Goal: Task Accomplishment & Management: Use online tool/utility

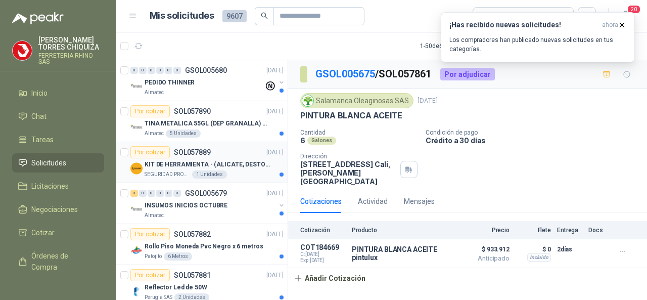
click at [185, 150] on p "SOL057889" at bounding box center [192, 152] width 37 height 7
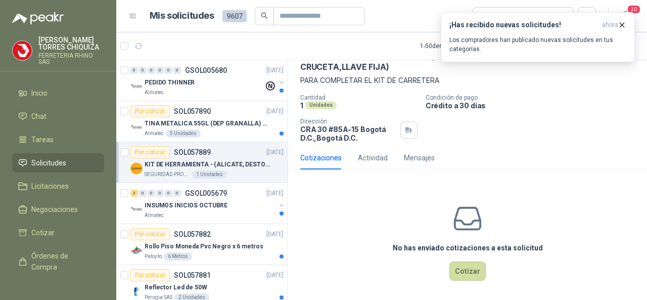
scroll to position [61, 0]
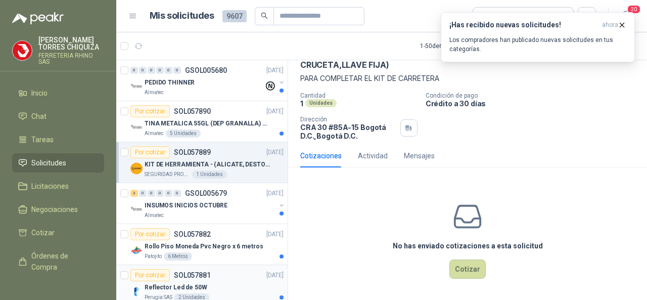
click at [213, 277] on div "Por cotizar SOL057881 [DATE]" at bounding box center [206, 275] width 153 height 12
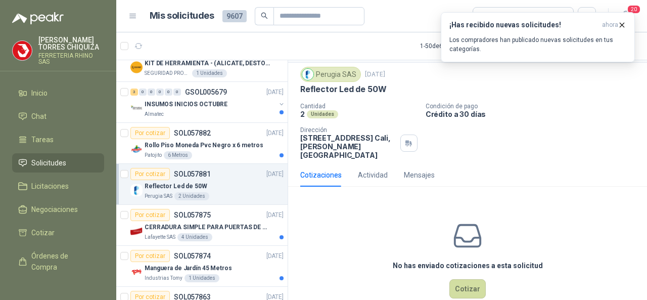
scroll to position [37, 0]
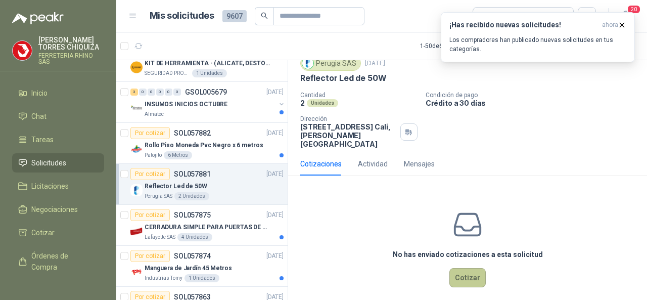
click at [461, 268] on button "Cotizar" at bounding box center [467, 277] width 36 height 19
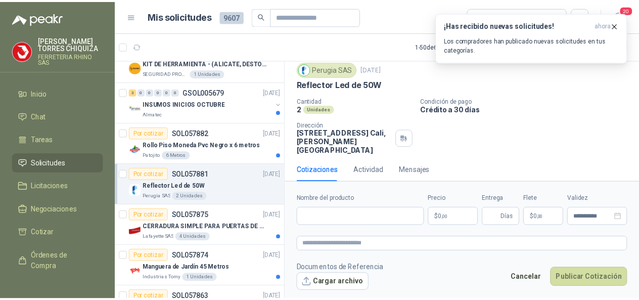
scroll to position [30, 0]
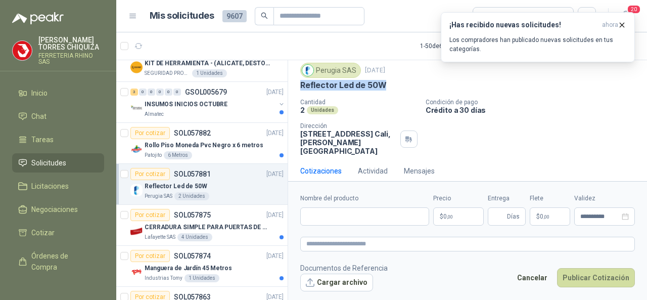
drag, startPoint x: 299, startPoint y: 80, endPoint x: 390, endPoint y: 85, distance: 91.1
click at [392, 84] on div "Perugia SAS [DATE] Reflector Led de 50W Cantidad 2 Unidades Condición de pago C…" at bounding box center [467, 109] width 359 height 101
copy p "Reflector Led de 50W"
click at [343, 218] on input "Nombre del producto" at bounding box center [364, 216] width 129 height 18
paste input "**********"
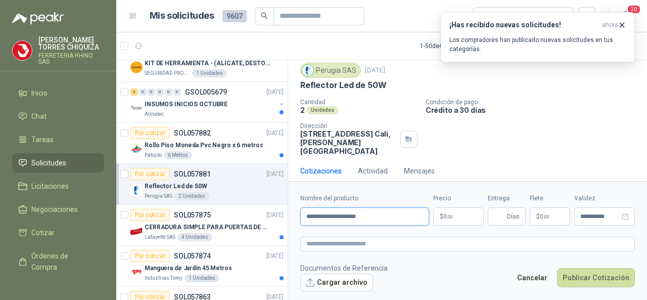
type input "**********"
click at [453, 219] on p "$ 0 ,00" at bounding box center [458, 216] width 51 height 18
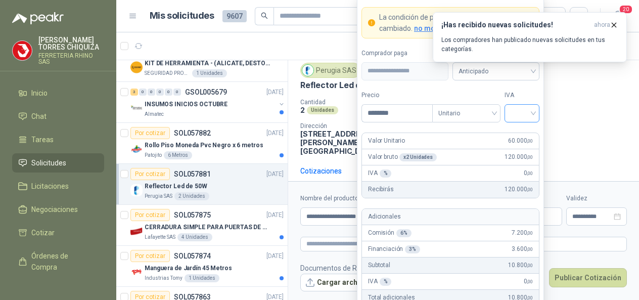
click at [534, 115] on div at bounding box center [521, 113] width 35 height 18
type input "********"
click at [521, 131] on div "19%" at bounding box center [521, 135] width 19 height 11
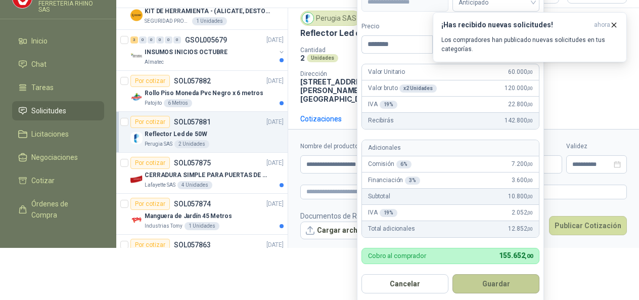
scroll to position [53, 0]
click at [478, 284] on button "Guardar" at bounding box center [495, 282] width 87 height 19
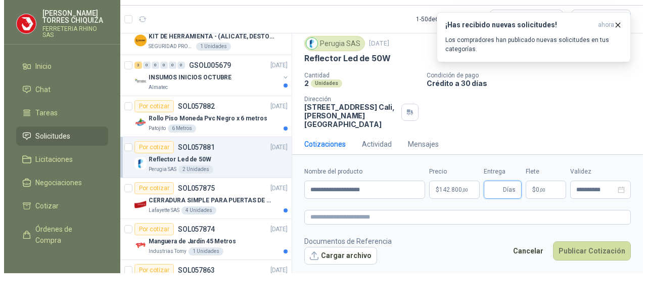
scroll to position [0, 0]
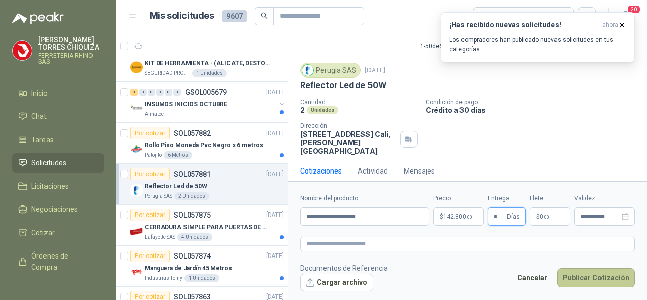
type input "*"
click at [595, 277] on button "Publicar Cotización" at bounding box center [596, 277] width 78 height 19
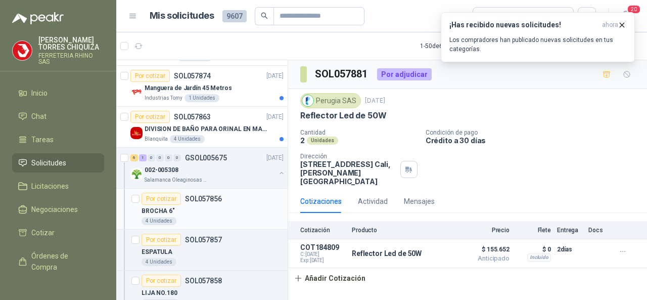
scroll to position [303, 0]
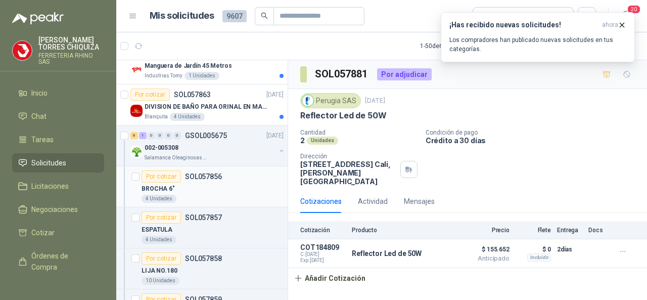
click at [191, 174] on p "SOL057856" at bounding box center [203, 176] width 37 height 7
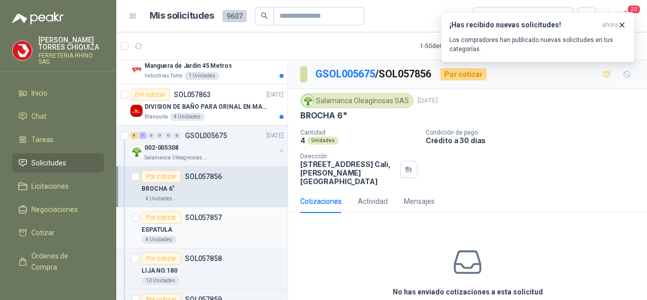
click at [200, 215] on p "SOL057857" at bounding box center [203, 217] width 37 height 7
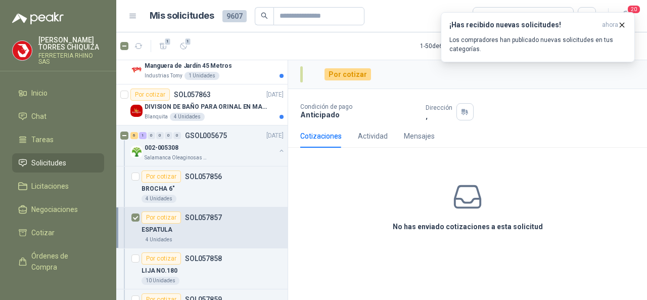
click at [163, 213] on div "Por cotizar" at bounding box center [160, 217] width 39 height 12
click at [621, 20] on button "¡Has recibido nuevas solicitudes! ahora Los compradores han publicado nuevas so…" at bounding box center [538, 37] width 194 height 50
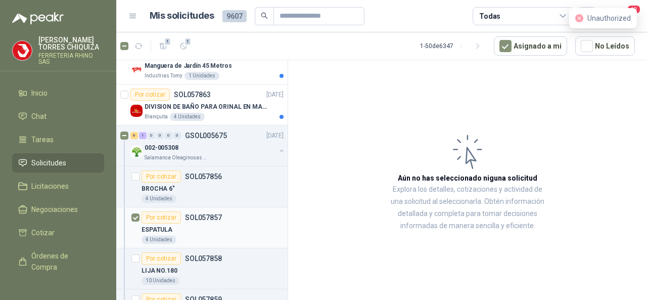
click at [200, 214] on p "SOL057857" at bounding box center [203, 217] width 37 height 7
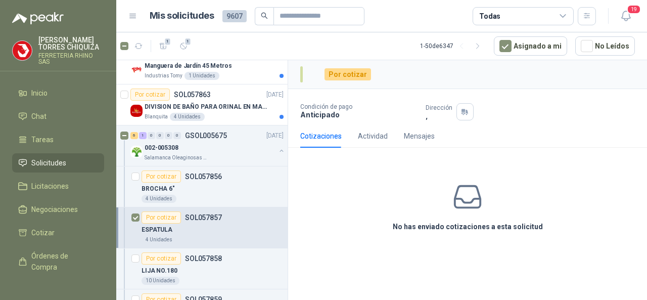
click at [187, 214] on p "SOL057857" at bounding box center [203, 217] width 37 height 7
drag, startPoint x: 62, startPoint y: 52, endPoint x: 60, endPoint y: 71, distance: 19.3
click at [62, 53] on p "FERRETERIA RHINO SAS" at bounding box center [71, 59] width 66 height 12
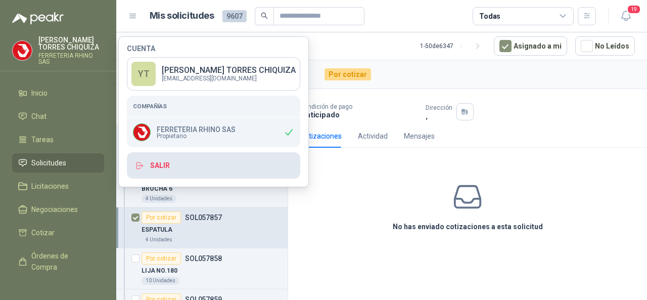
click at [155, 166] on button "Salir" at bounding box center [213, 165] width 173 height 26
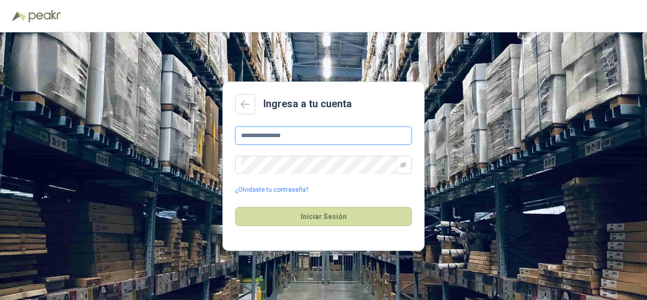
click at [307, 137] on input "**********" at bounding box center [323, 135] width 177 height 18
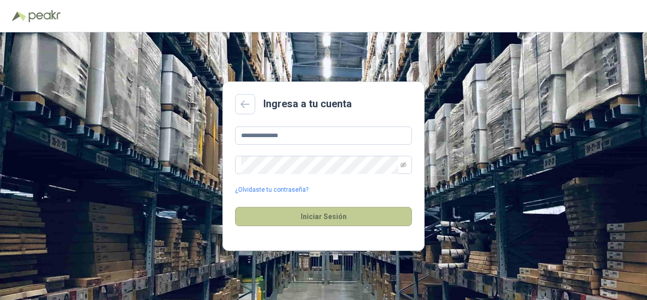
click at [281, 220] on button "Iniciar Sesión" at bounding box center [323, 216] width 177 height 19
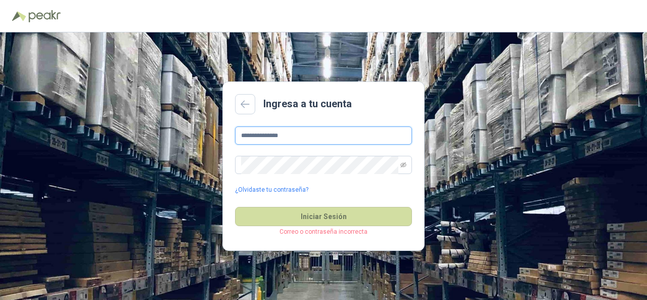
click at [306, 138] on input "**********" at bounding box center [323, 135] width 177 height 18
type input "*"
drag, startPoint x: 312, startPoint y: 139, endPoint x: 311, endPoint y: 121, distance: 17.7
click at [312, 138] on input "**********" at bounding box center [323, 135] width 177 height 18
type input "*"
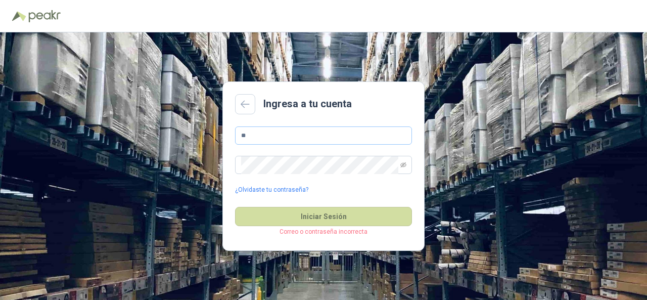
type input "**********"
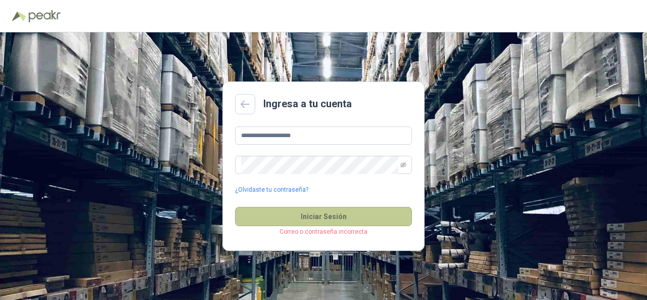
click at [303, 220] on button "Iniciar Sesión" at bounding box center [323, 216] width 177 height 19
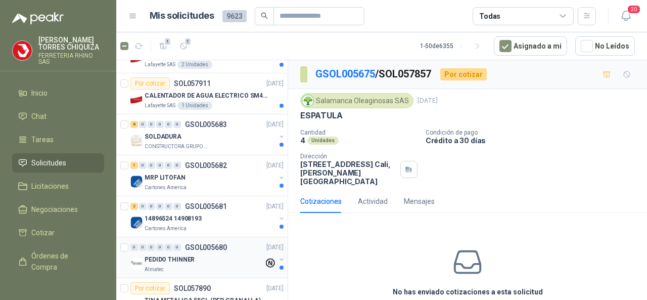
scroll to position [152, 0]
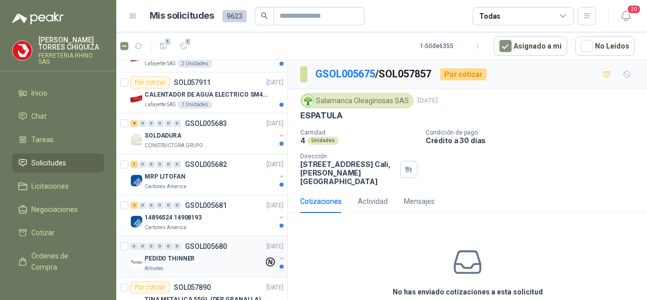
click at [210, 242] on p "GSOL005680" at bounding box center [206, 245] width 42 height 7
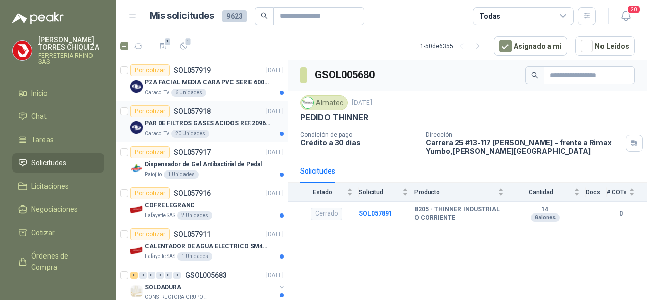
click at [192, 122] on p "PAR DE FILTROS GASES ACIDOS REF.2096 3M" at bounding box center [207, 124] width 126 height 10
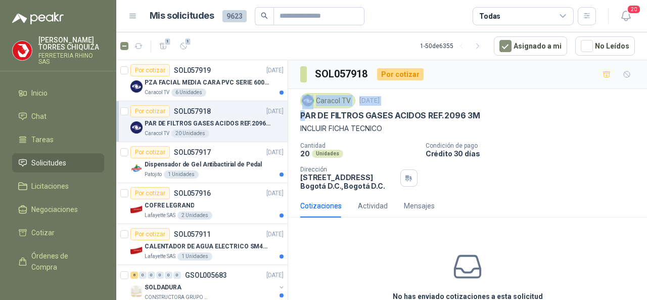
drag, startPoint x: 303, startPoint y: 61, endPoint x: 458, endPoint y: 67, distance: 154.7
click at [458, 67] on div "SOL057918 Por cotizar Caracol TV [DATE] PAR DE FILTROS GASES ACIDOS REF.2096 3M…" at bounding box center [467, 207] width 359 height 294
click at [429, 129] on p "INCLUIR FICHA TECNICO" at bounding box center [467, 128] width 334 height 11
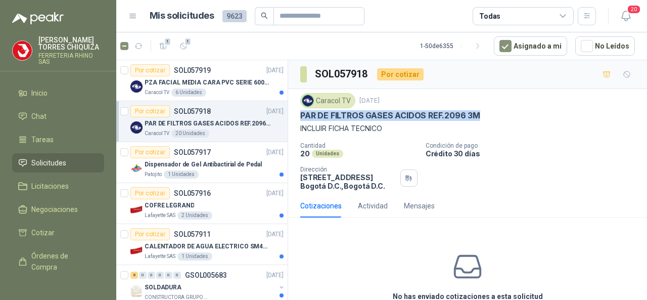
drag, startPoint x: 302, startPoint y: 114, endPoint x: 477, endPoint y: 111, distance: 175.8
click at [477, 111] on div "PAR DE FILTROS GASES ACIDOS REF.2096 3M" at bounding box center [467, 115] width 334 height 11
copy p "PAR DE FILTROS GASES ACIDOS REF.2096 3M"
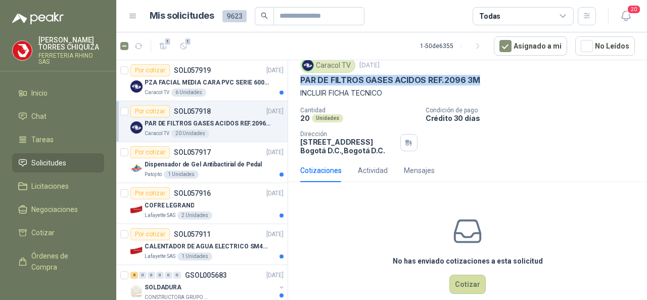
scroll to position [51, 0]
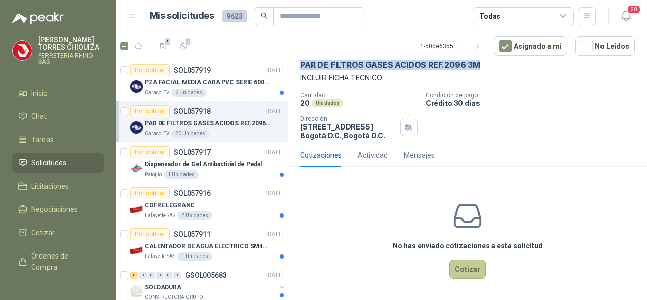
click at [466, 263] on button "Cotizar" at bounding box center [467, 268] width 36 height 19
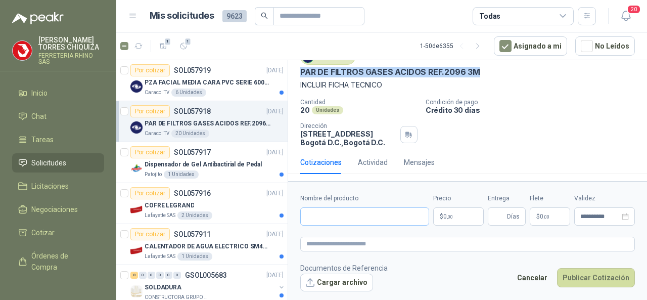
scroll to position [43, 0]
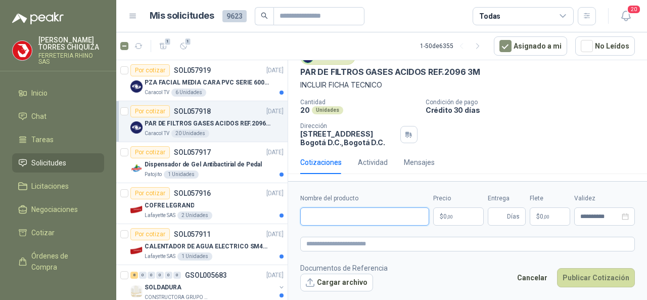
click at [332, 215] on input "Nombre del producto" at bounding box center [364, 216] width 129 height 18
paste input "**********"
type input "**********"
click at [465, 218] on p "$ 0 ,00" at bounding box center [458, 216] width 51 height 18
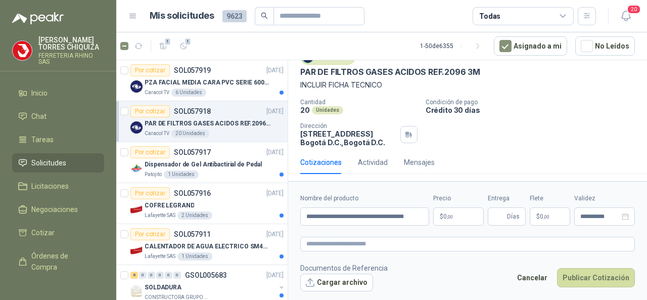
scroll to position [0, 0]
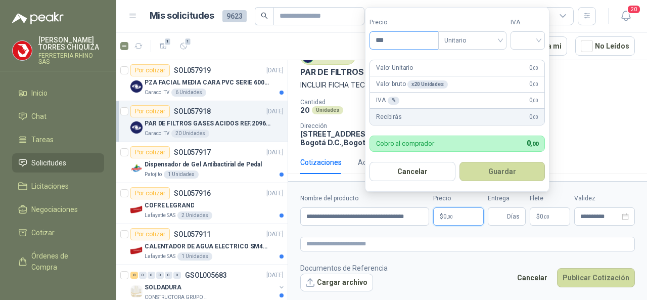
click at [392, 42] on input "***" at bounding box center [404, 40] width 68 height 17
drag, startPoint x: 543, startPoint y: 41, endPoint x: 536, endPoint y: 51, distance: 12.2
click at [542, 41] on div at bounding box center [527, 40] width 34 height 18
type input "********"
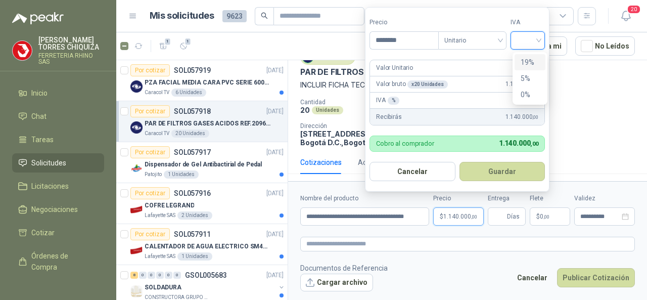
drag, startPoint x: 533, startPoint y: 62, endPoint x: 515, endPoint y: 77, distance: 23.7
click at [532, 62] on div "19%" at bounding box center [529, 62] width 19 height 11
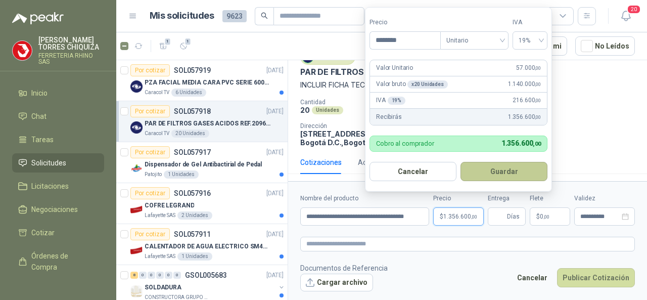
click at [478, 169] on button "Guardar" at bounding box center [503, 171] width 87 height 19
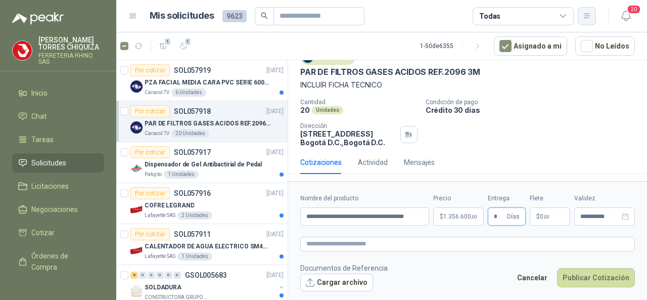
type input "*"
click at [350, 280] on button "Cargar archivo" at bounding box center [336, 282] width 73 height 18
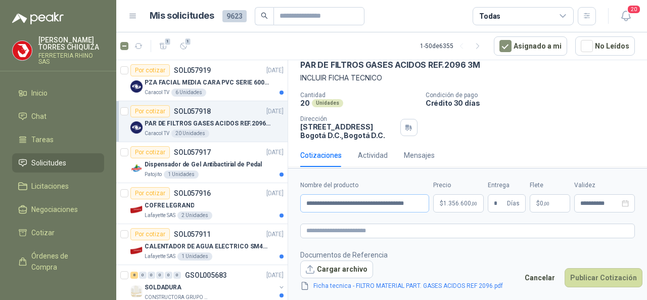
scroll to position [51, 0]
click at [582, 274] on button "Publicar Cotización" at bounding box center [603, 277] width 78 height 19
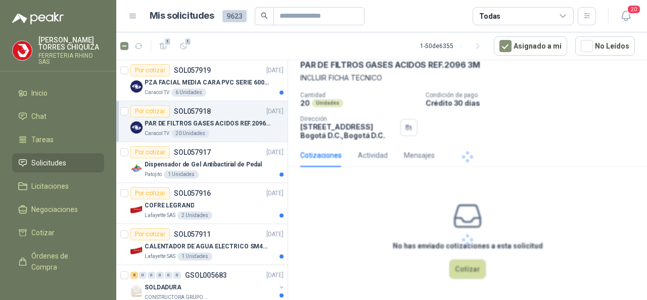
scroll to position [0, 0]
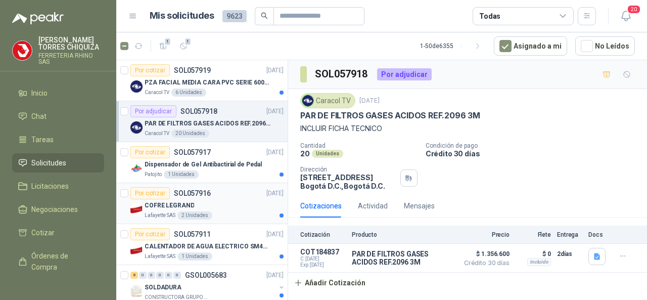
click at [195, 192] on p "SOL057916" at bounding box center [192, 192] width 37 height 7
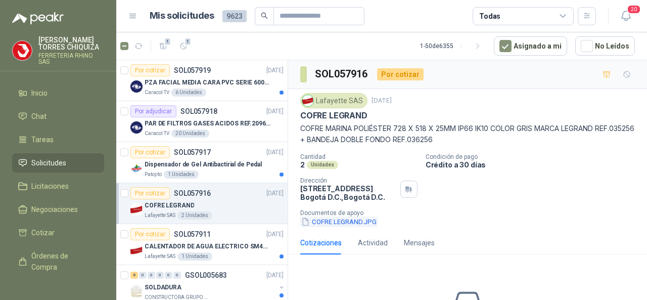
click at [346, 222] on button "COFRE LEGRAND.JPG" at bounding box center [338, 221] width 77 height 11
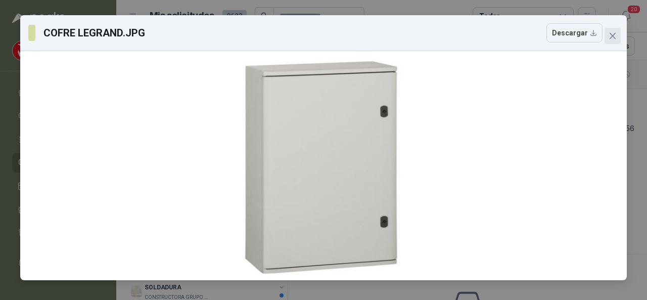
click at [611, 34] on icon "close" at bounding box center [612, 36] width 8 height 8
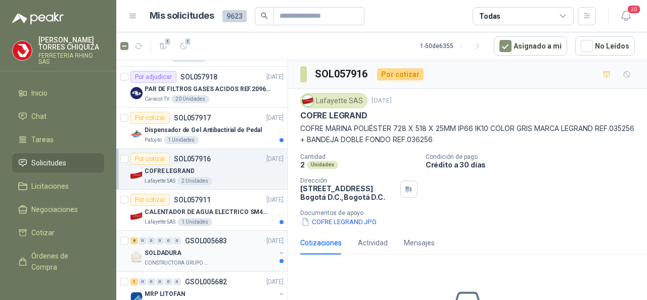
scroll to position [51, 0]
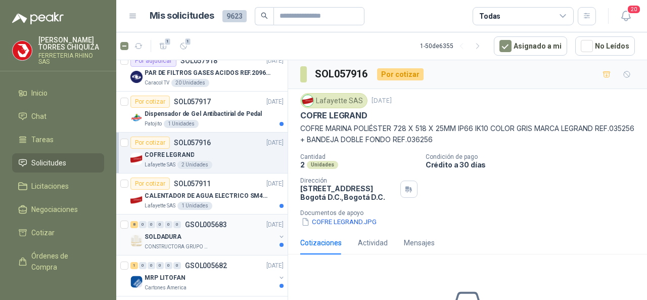
click at [216, 221] on p "GSOL005683" at bounding box center [206, 224] width 42 height 7
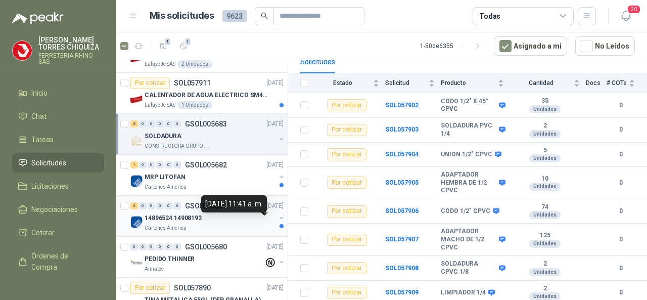
scroll to position [152, 0]
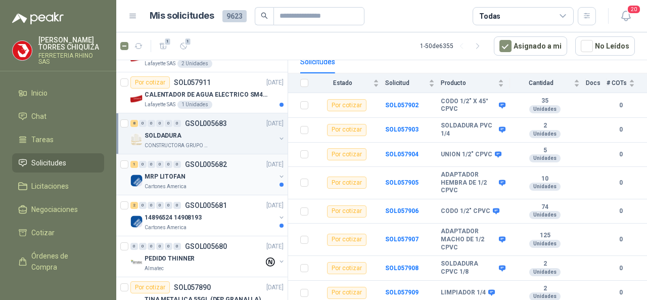
click at [205, 161] on p "GSOL005682" at bounding box center [206, 164] width 42 height 7
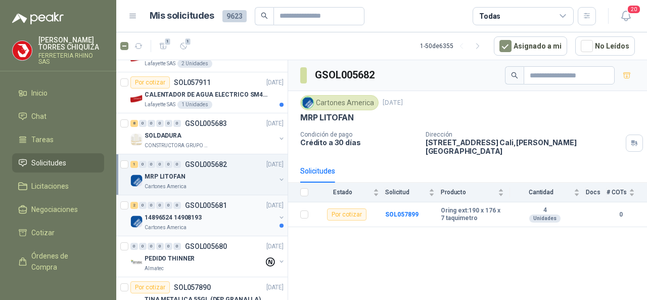
click at [202, 199] on div "2 0 0 0 0 0 GSOL005681 [DATE]" at bounding box center [207, 205] width 155 height 12
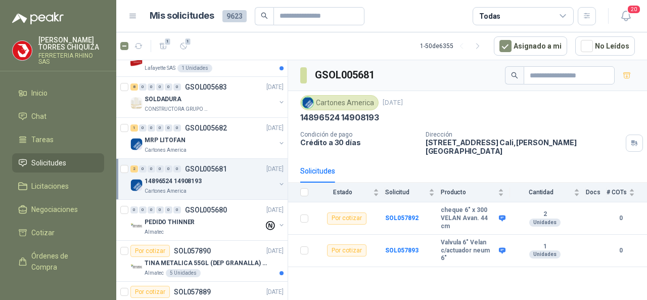
scroll to position [202, 0]
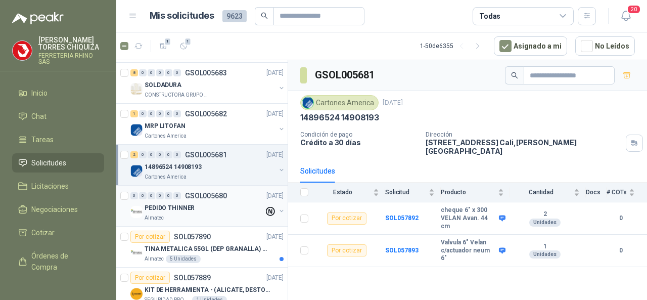
click at [198, 192] on p "GSOL005680" at bounding box center [206, 195] width 42 height 7
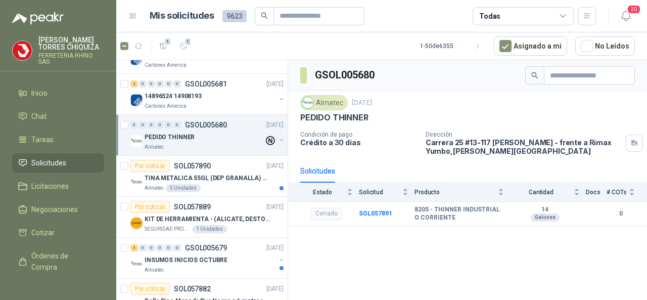
scroll to position [303, 0]
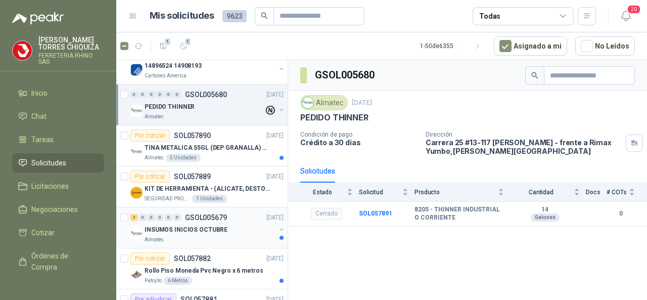
click at [202, 214] on p "GSOL005679" at bounding box center [206, 217] width 42 height 7
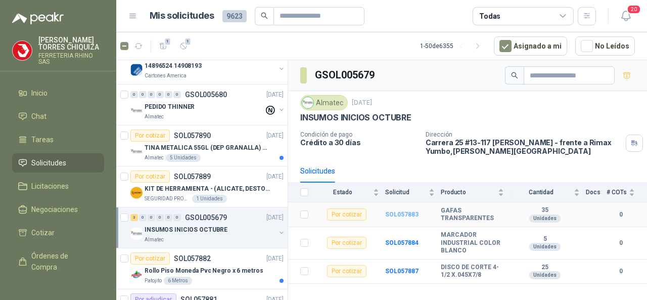
click at [398, 214] on b "SOL057883" at bounding box center [401, 214] width 33 height 7
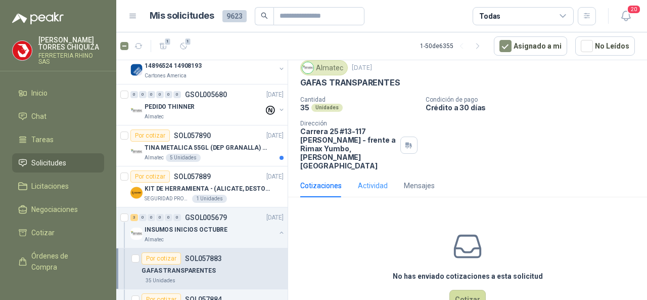
scroll to position [45, 0]
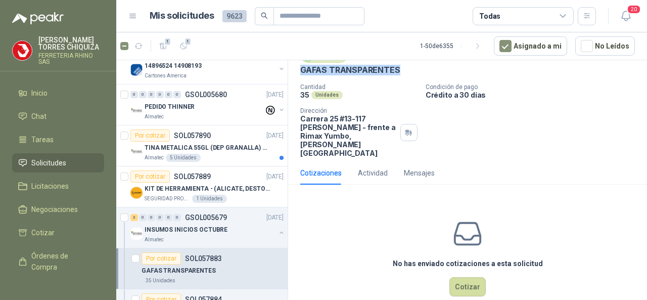
drag, startPoint x: 298, startPoint y: 67, endPoint x: 400, endPoint y: 71, distance: 101.6
click at [400, 71] on div "Almatec [DATE] GAFAS TRANSPARENTES Cantidad 35 Unidades Condición de pago Créd…" at bounding box center [467, 102] width 359 height 118
copy p "GAFAS TRANSPARENTES"
click at [469, 277] on button "Cotizar" at bounding box center [467, 286] width 36 height 19
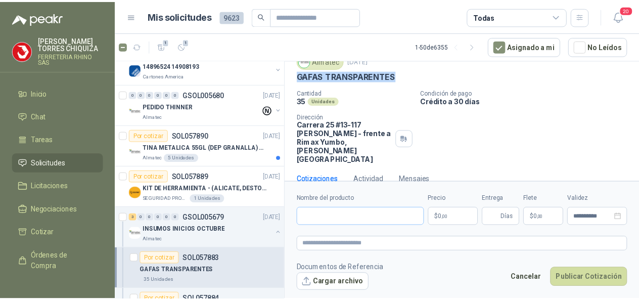
scroll to position [38, 0]
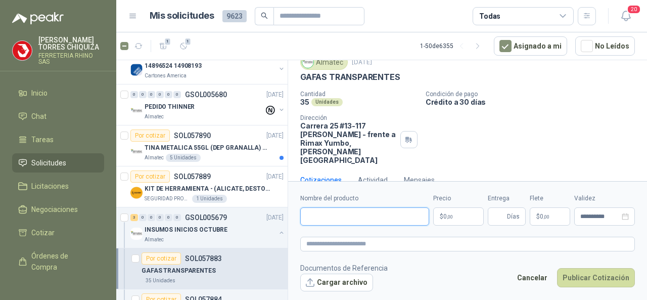
click at [324, 214] on input "Nombre del producto" at bounding box center [364, 216] width 129 height 18
paste input "**********"
type input "**********"
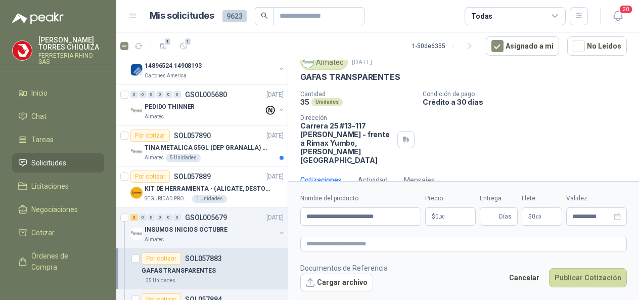
click at [477, 207] on body "[PERSON_NAME] FERRETERIA RHINO SAS Inicio Chat Tareas Solicitudes Licitaciones …" at bounding box center [319, 150] width 639 height 300
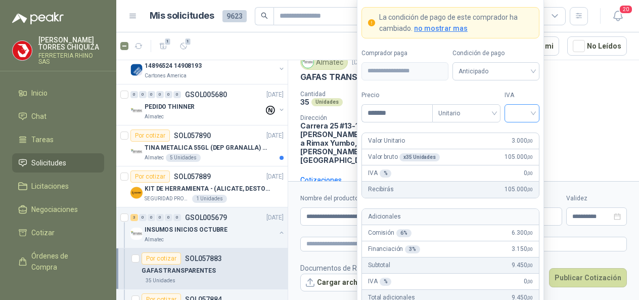
type input "*******"
click at [530, 115] on input "search" at bounding box center [521, 112] width 23 height 15
click at [512, 136] on div "19%" at bounding box center [521, 135] width 19 height 11
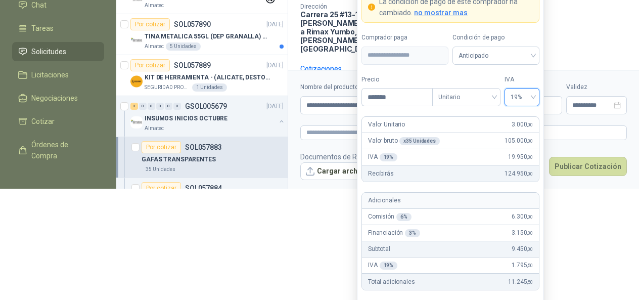
scroll to position [124, 0]
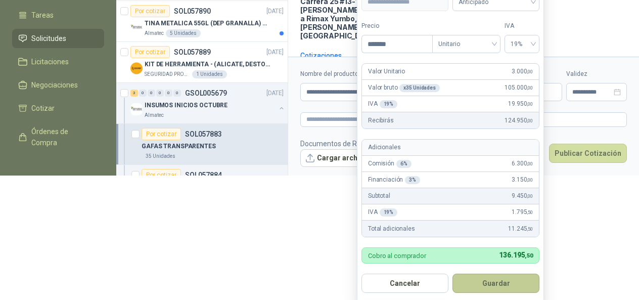
click at [476, 283] on button "Guardar" at bounding box center [495, 282] width 87 height 19
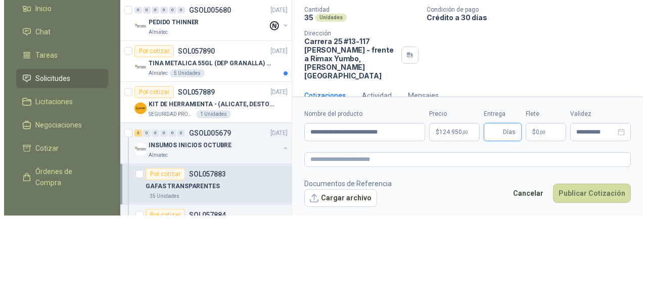
scroll to position [0, 0]
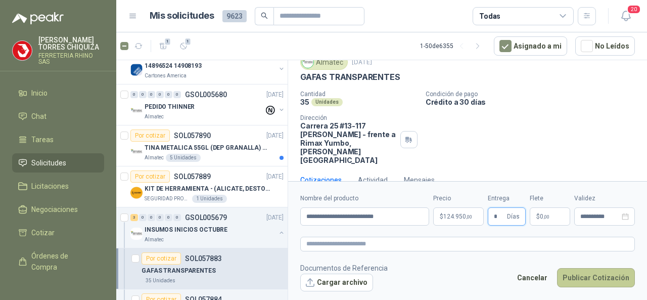
type input "*"
click at [598, 275] on button "Publicar Cotización" at bounding box center [596, 277] width 78 height 19
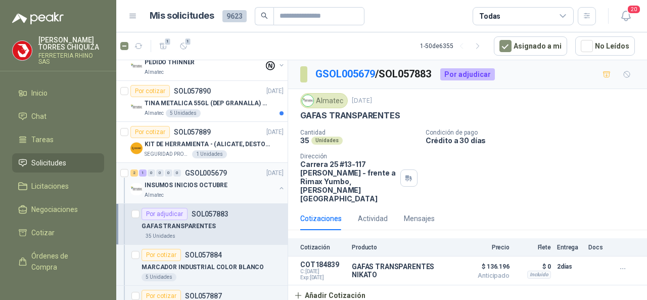
scroll to position [404, 0]
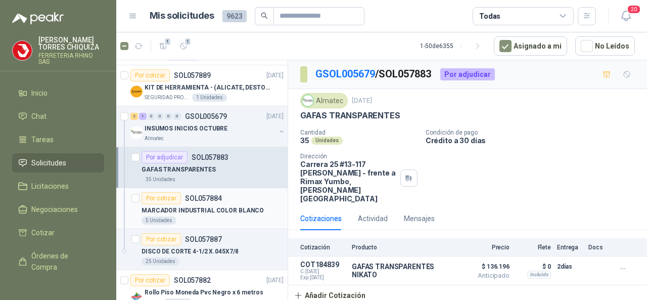
click at [208, 195] on p "SOL057884" at bounding box center [203, 198] width 37 height 7
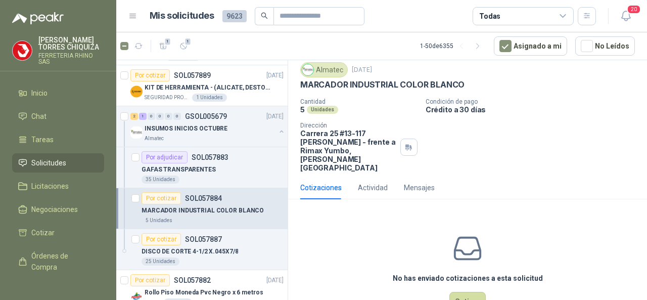
scroll to position [45, 0]
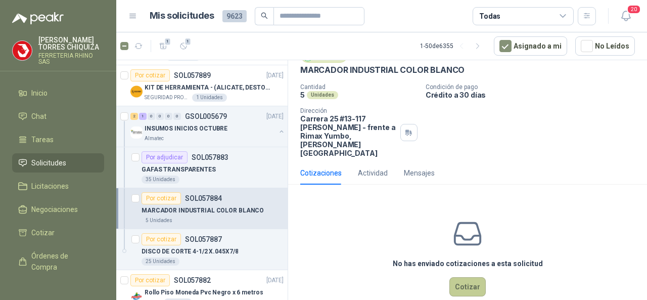
click at [457, 277] on button "Cotizar" at bounding box center [467, 286] width 36 height 19
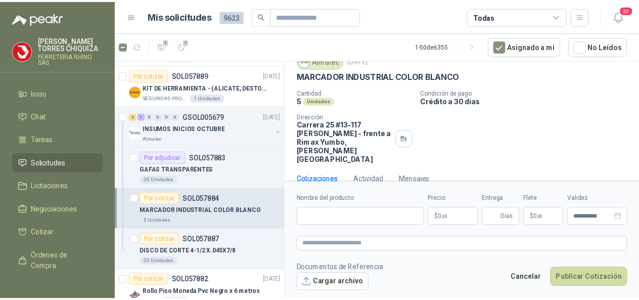
scroll to position [38, 0]
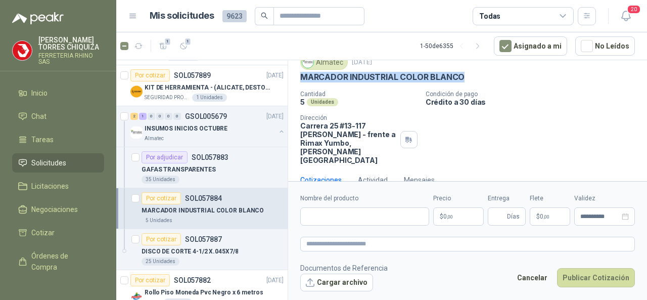
drag, startPoint x: 295, startPoint y: 73, endPoint x: 465, endPoint y: 75, distance: 170.3
click at [465, 76] on div "Almatec [DATE] MARCADOR INDUSTRIAL COLOR BLANCO  Cantidad 5 Unidades Condición…" at bounding box center [467, 110] width 359 height 118
copy p "MARCADOR INDUSTRIAL COLOR BLANCO"
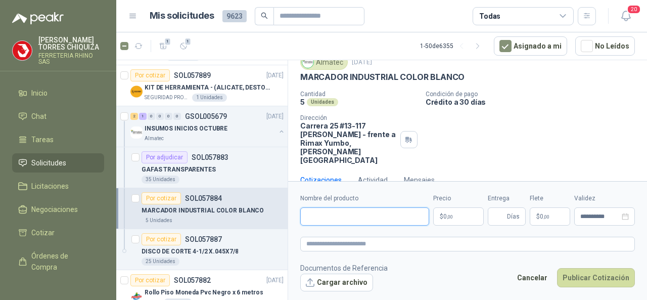
click at [341, 215] on input "Nombre del producto" at bounding box center [364, 216] width 129 height 18
paste input "**********"
type input "**********"
click at [460, 218] on body "[PERSON_NAME] FERRETERIA RHINO SAS Inicio Chat Tareas Solicitudes Licitaciones …" at bounding box center [323, 150] width 647 height 300
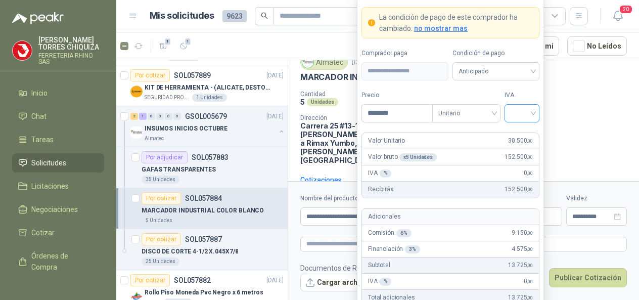
type input "********"
click at [532, 112] on input "search" at bounding box center [521, 112] width 23 height 15
click at [519, 135] on div "19%" at bounding box center [521, 135] width 19 height 11
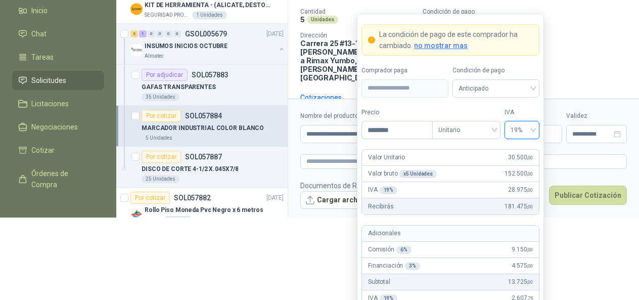
scroll to position [100, 0]
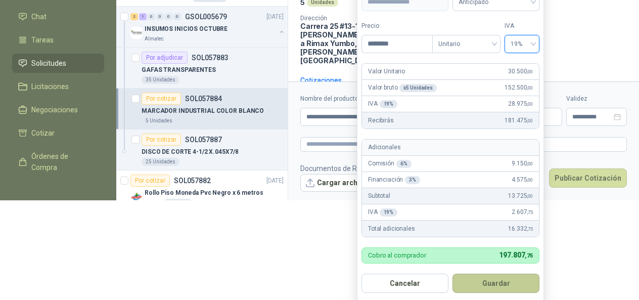
click at [498, 284] on button "Guardar" at bounding box center [495, 282] width 87 height 19
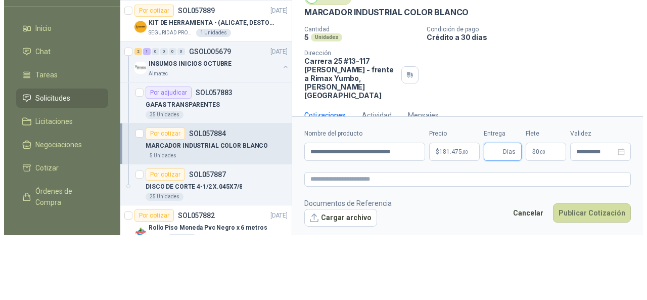
scroll to position [0, 0]
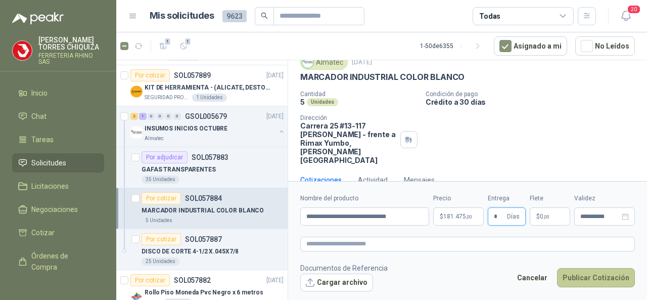
type input "*"
click at [603, 271] on button "Publicar Cotización" at bounding box center [596, 277] width 78 height 19
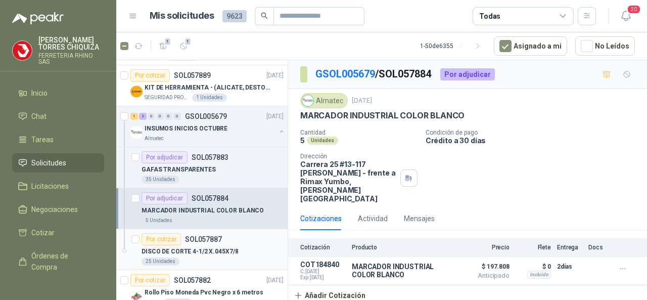
click at [194, 235] on p "SOL057887" at bounding box center [203, 238] width 37 height 7
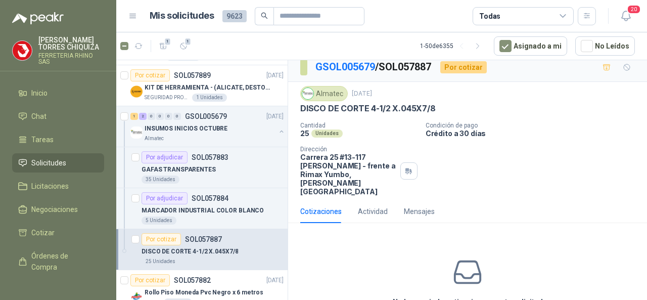
scroll to position [45, 0]
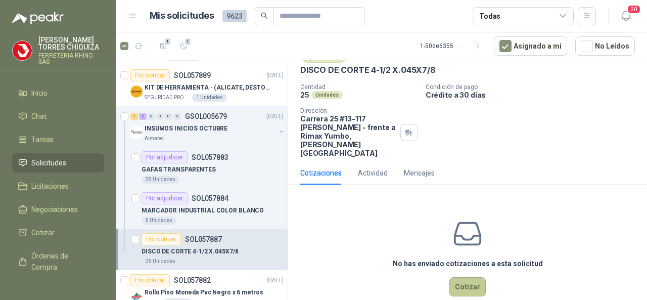
click at [458, 277] on button "Cotizar" at bounding box center [467, 286] width 36 height 19
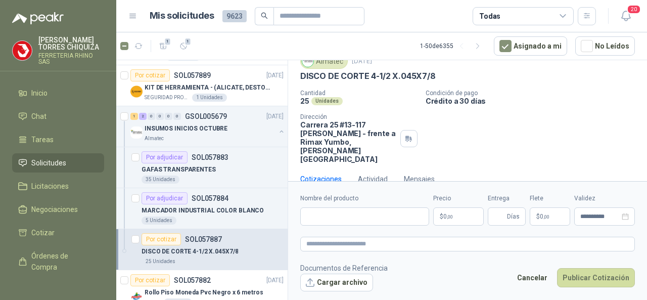
scroll to position [38, 0]
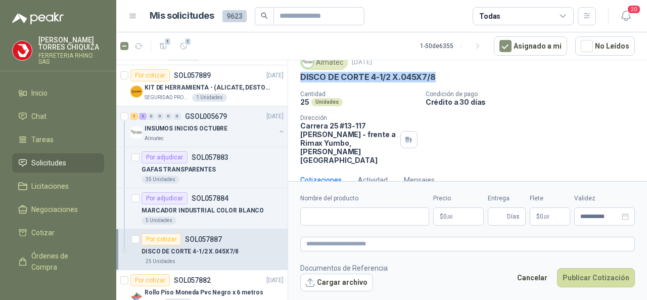
drag, startPoint x: 302, startPoint y: 74, endPoint x: 442, endPoint y: 73, distance: 139.4
click at [442, 73] on div "Almatec [DATE] DISCO [PERSON_NAME] 4-1/2 X.045X7/8 Cantidad 25 Unidades Condic…" at bounding box center [467, 110] width 359 height 118
copy p "DISCO DE CORTE 4-1/2 X.045X7/8"
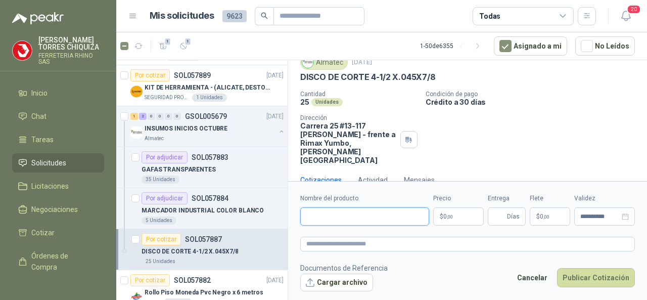
click at [361, 216] on input "Nombre del producto" at bounding box center [364, 216] width 129 height 18
paste input "**********"
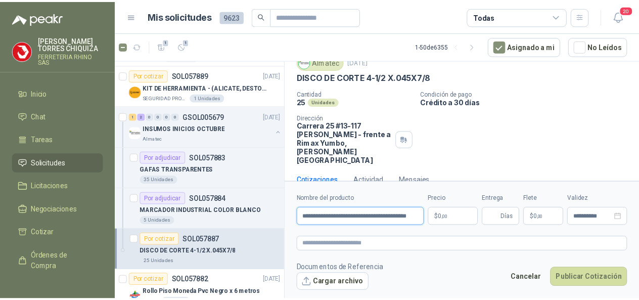
scroll to position [0, 14]
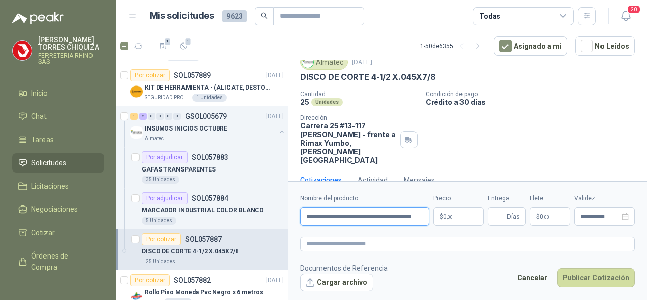
type input "**********"
click at [460, 218] on body "[PERSON_NAME] FERRETERIA RHINO SAS Inicio Chat Tareas Solicitudes Licitaciones …" at bounding box center [323, 150] width 647 height 300
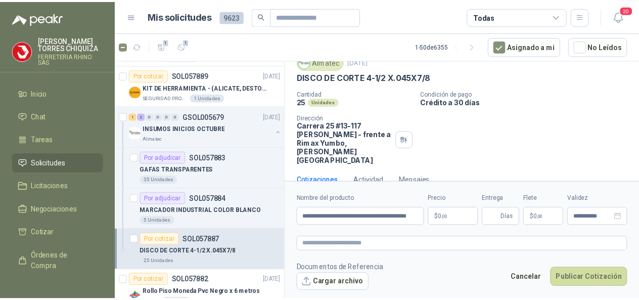
scroll to position [0, 0]
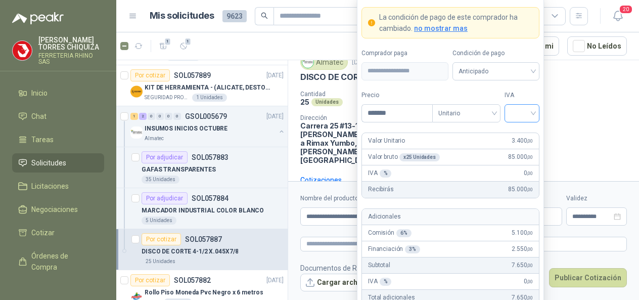
type input "*******"
click at [531, 114] on input "search" at bounding box center [521, 112] width 23 height 15
click at [521, 131] on div "19%" at bounding box center [521, 135] width 19 height 11
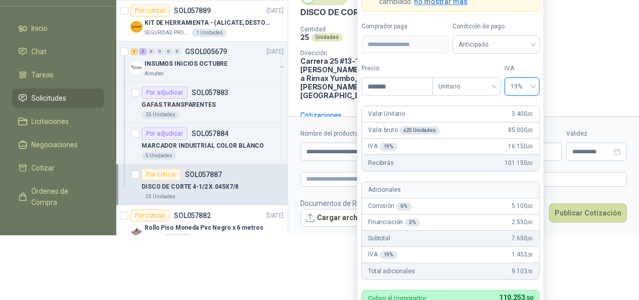
scroll to position [67, 0]
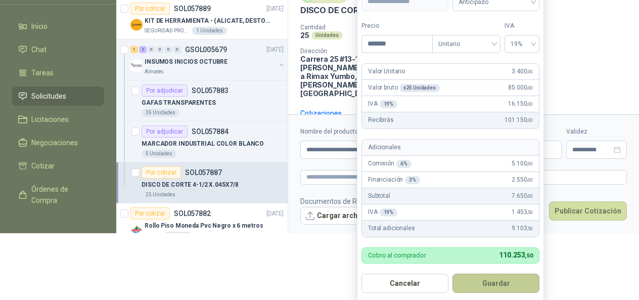
click at [473, 279] on button "Guardar" at bounding box center [495, 282] width 87 height 19
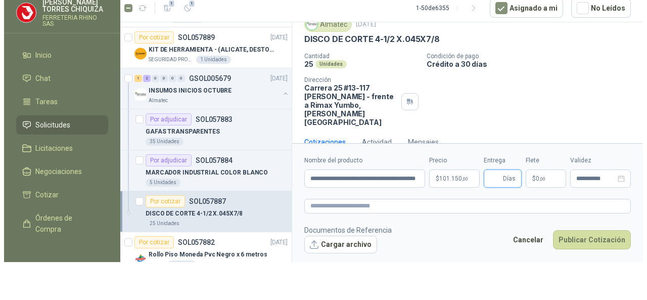
scroll to position [0, 0]
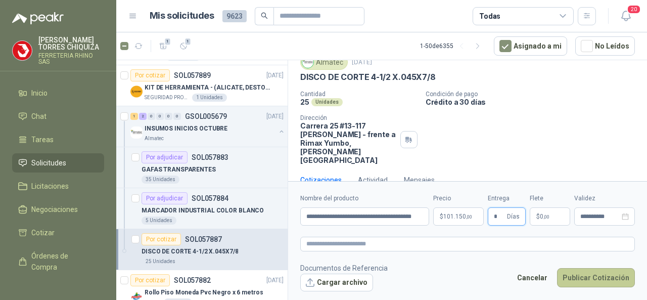
type input "*"
click at [590, 281] on button "Publicar Cotización" at bounding box center [596, 277] width 78 height 19
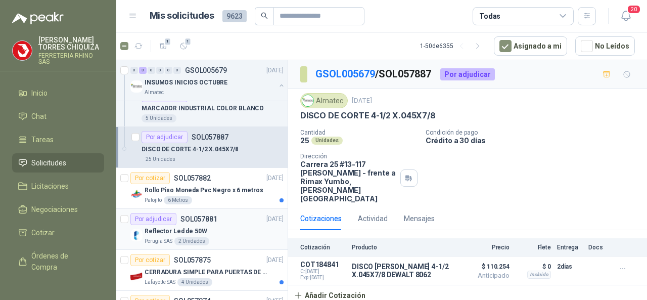
scroll to position [556, 0]
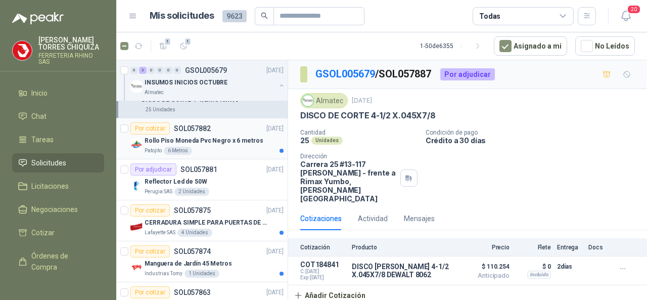
click at [184, 126] on p "SOL057882" at bounding box center [192, 128] width 37 height 7
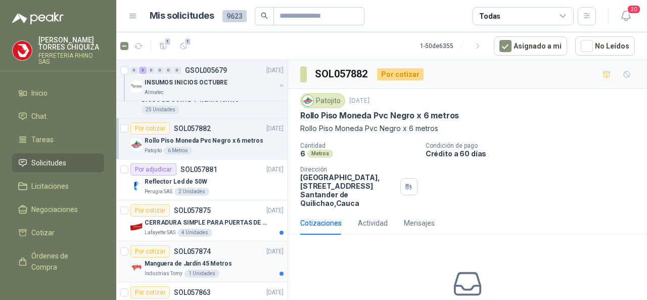
click at [197, 248] on p "SOL057874" at bounding box center [192, 251] width 37 height 7
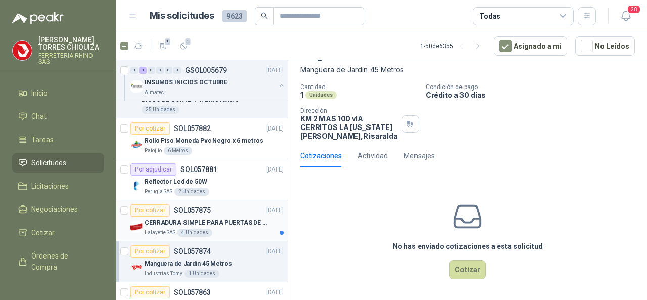
scroll to position [606, 0]
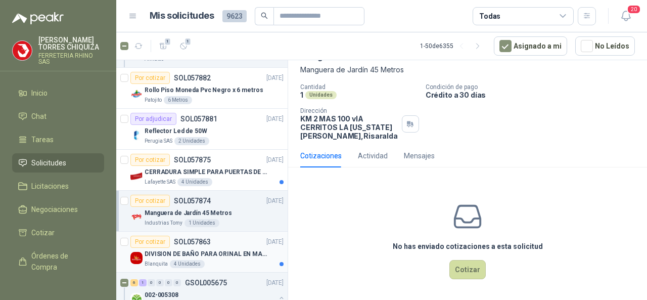
click at [199, 238] on p "SOL057863" at bounding box center [192, 241] width 37 height 7
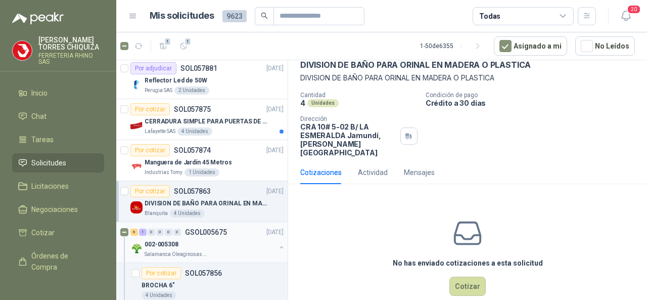
scroll to position [758, 0]
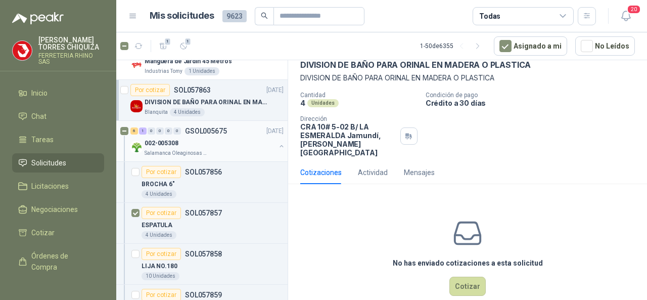
click at [210, 130] on p "GSOL005675" at bounding box center [206, 130] width 42 height 7
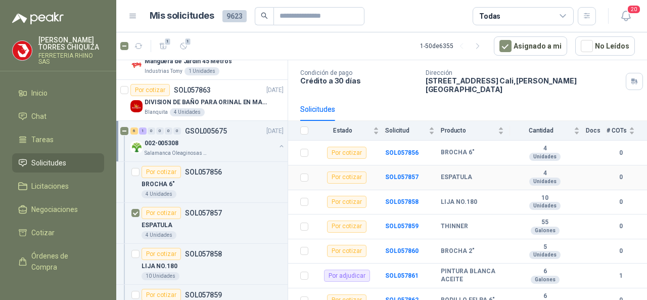
scroll to position [62, 0]
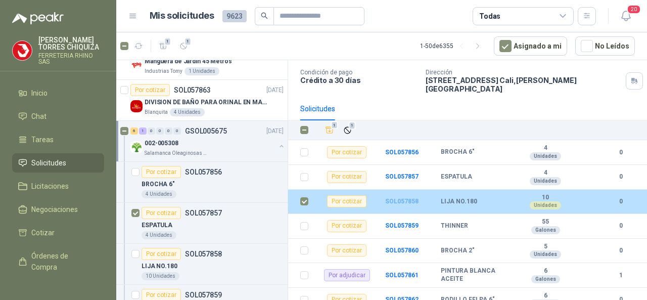
click at [399, 198] on b "SOL057858" at bounding box center [401, 201] width 33 height 7
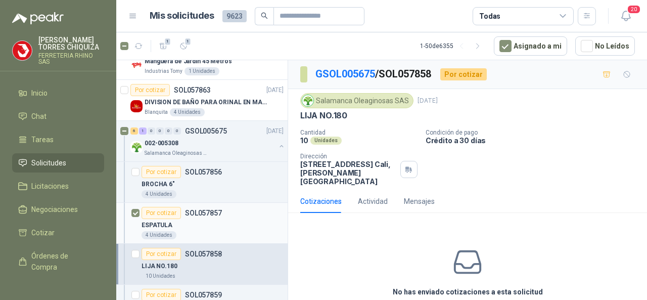
click at [210, 209] on p "SOL057857" at bounding box center [203, 212] width 37 height 7
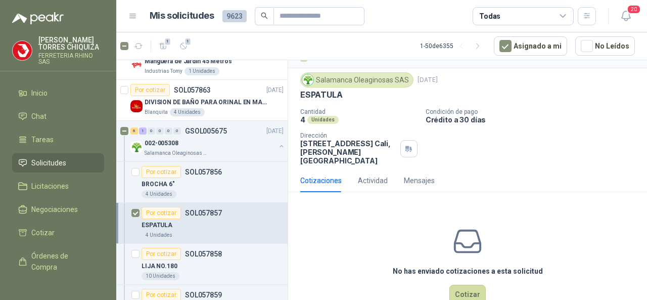
scroll to position [37, 0]
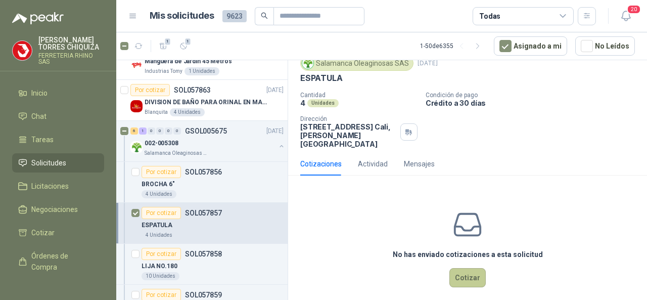
click at [454, 268] on button "Cotizar" at bounding box center [467, 277] width 36 height 19
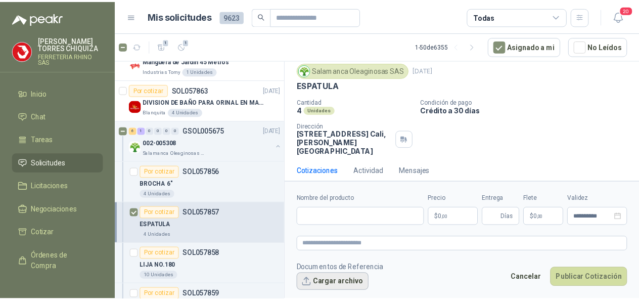
scroll to position [30, 0]
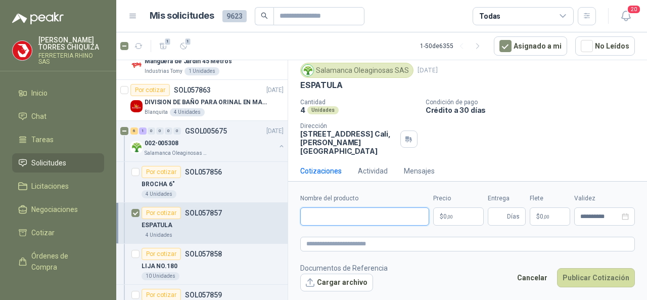
click at [319, 217] on input "Nombre del producto" at bounding box center [364, 216] width 129 height 18
type input "**********"
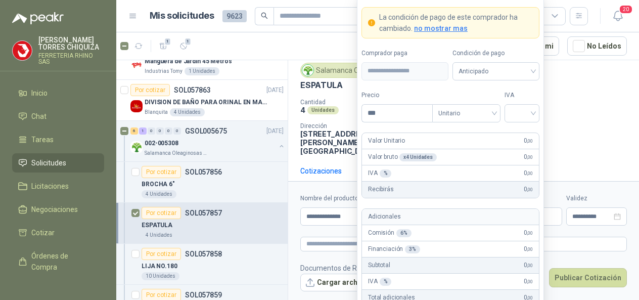
click at [469, 219] on body "[PERSON_NAME] FERRETERIA RHINO SAS Inicio Chat Tareas Solicitudes Licitaciones …" at bounding box center [319, 150] width 639 height 300
click at [534, 113] on div at bounding box center [521, 113] width 35 height 18
type input "*******"
click at [518, 135] on div "19%" at bounding box center [521, 135] width 19 height 11
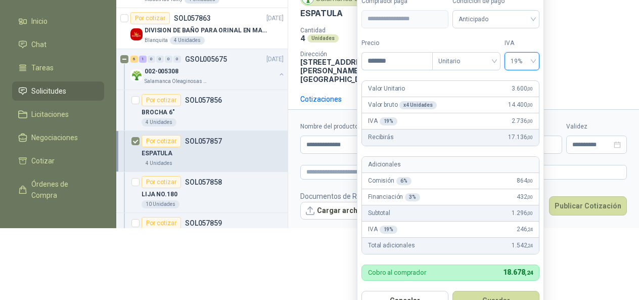
scroll to position [89, 0]
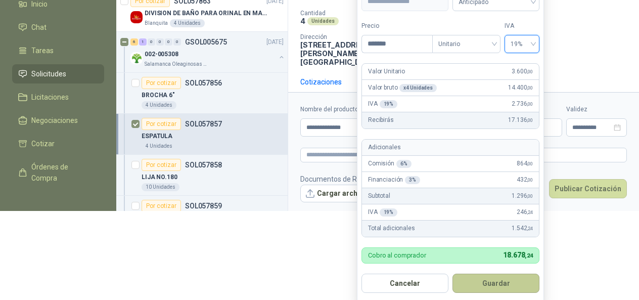
click at [508, 280] on button "Guardar" at bounding box center [495, 282] width 87 height 19
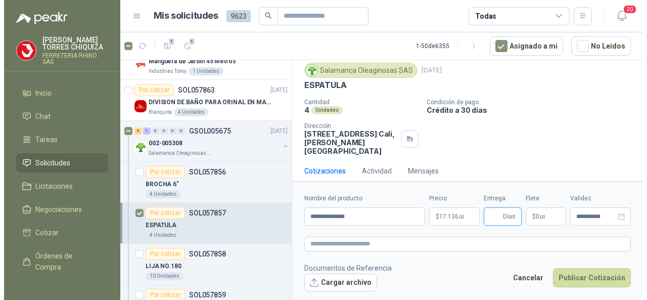
scroll to position [0, 0]
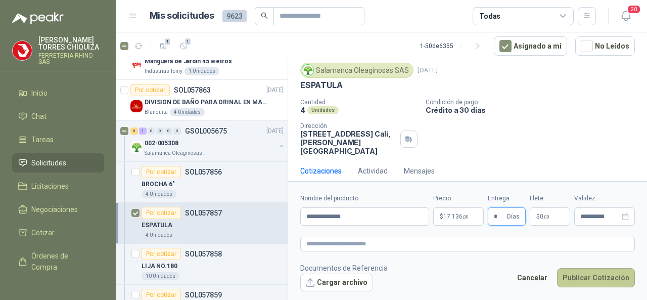
type input "*"
click at [599, 276] on button "Publicar Cotización" at bounding box center [596, 277] width 78 height 19
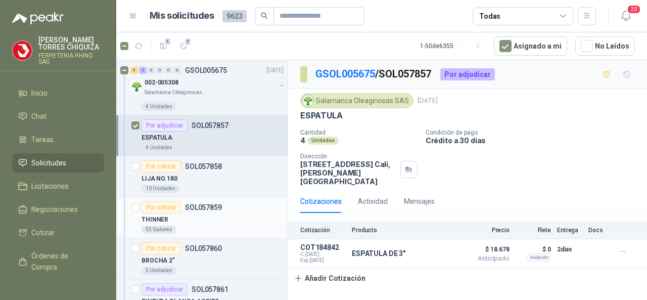
scroll to position [859, 0]
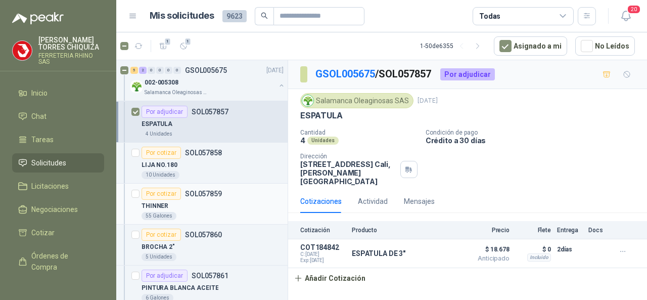
click at [202, 190] on p "SOL057859" at bounding box center [203, 193] width 37 height 7
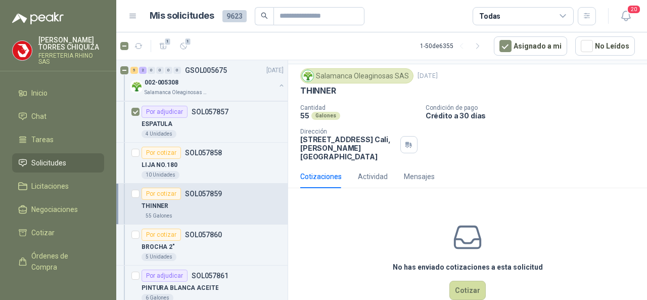
scroll to position [37, 0]
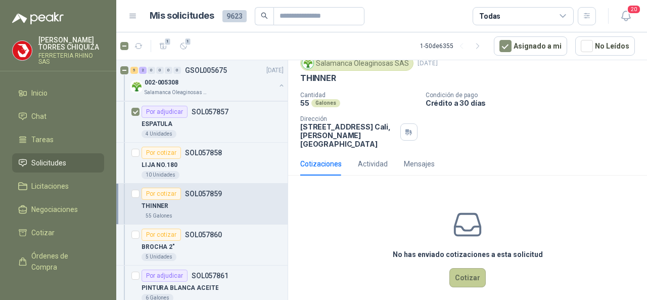
click at [464, 268] on button "Cotizar" at bounding box center [467, 277] width 36 height 19
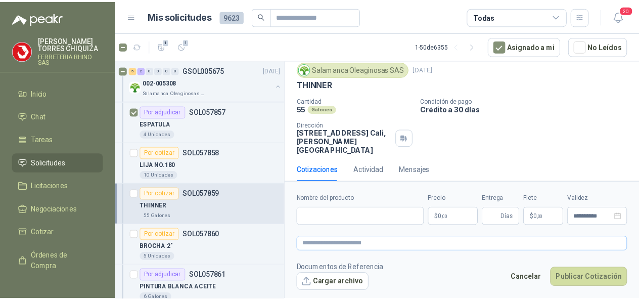
scroll to position [30, 0]
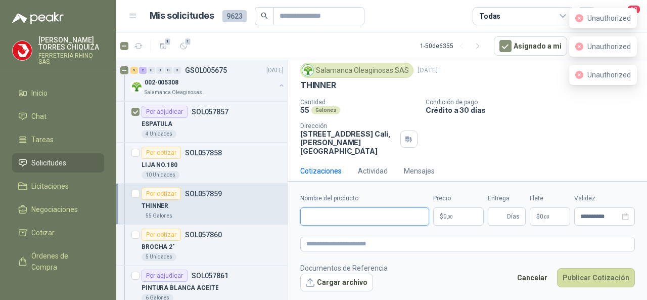
click at [329, 215] on input "Nombre del producto" at bounding box center [364, 216] width 129 height 18
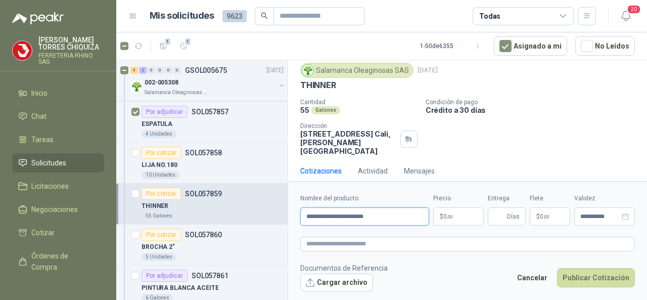
type input "**********"
click at [459, 223] on body "[PERSON_NAME] FERRETERIA RHINO SAS Inicio Chat Tareas Solicitudes Licitaciones …" at bounding box center [323, 150] width 647 height 300
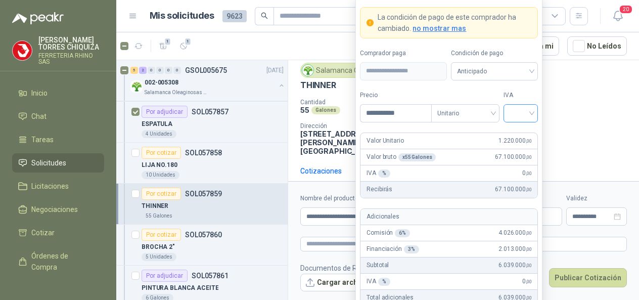
type input "**********"
click at [528, 116] on input "search" at bounding box center [520, 112] width 23 height 15
click at [436, 154] on div "Valor bruto x 55 Galones 67.100.000 ,00" at bounding box center [448, 157] width 177 height 16
click at [471, 178] on div "IVA % 0 ,00" at bounding box center [448, 173] width 177 height 16
click at [196, 190] on p "SOL057859" at bounding box center [203, 193] width 37 height 7
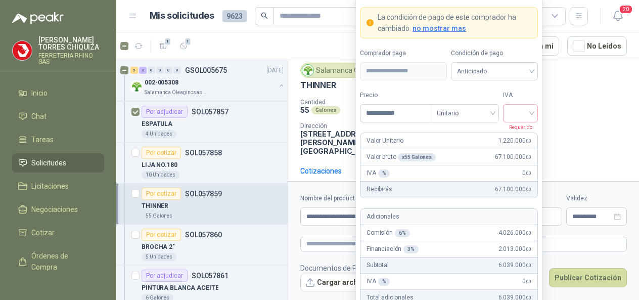
click at [435, 217] on body "[PERSON_NAME] FERRETERIA RHINO SAS Inicio Chat Tareas Solicitudes Licitaciones …" at bounding box center [319, 150] width 639 height 300
click at [422, 110] on input "**********" at bounding box center [395, 113] width 70 height 17
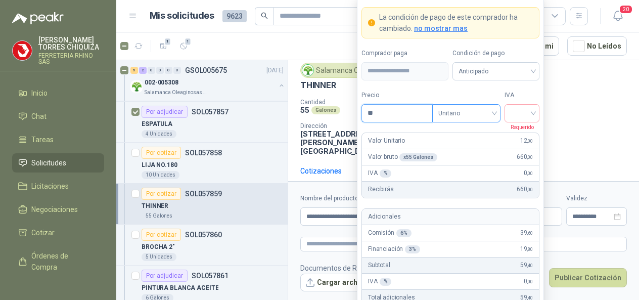
type input "*"
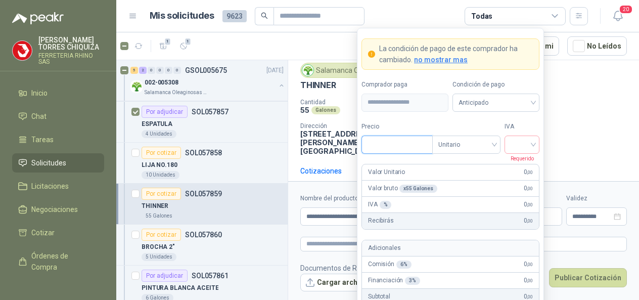
scroll to position [73, 0]
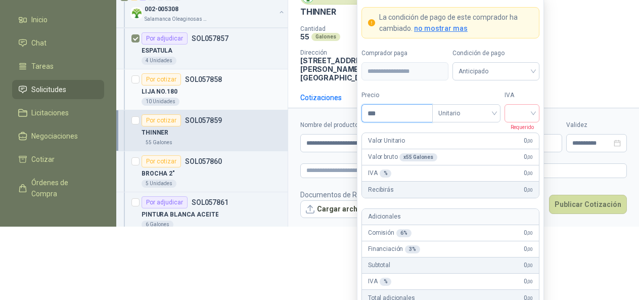
type input "***"
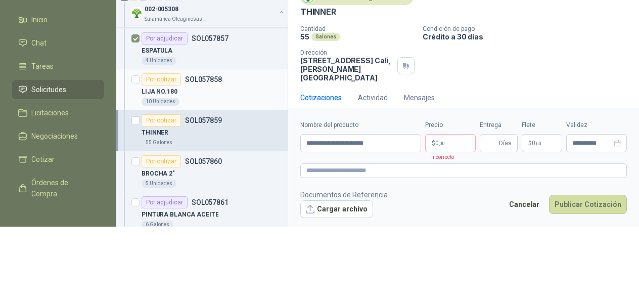
click at [197, 87] on div "LIJA NO.180" at bounding box center [212, 91] width 142 height 12
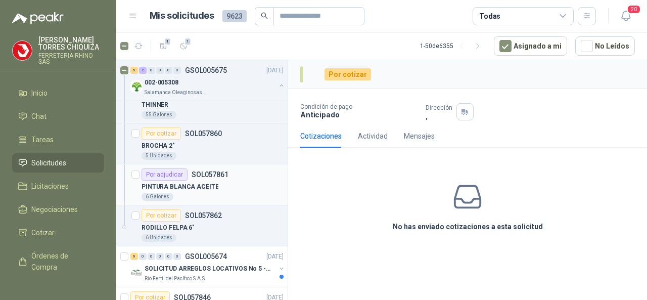
scroll to position [1010, 0]
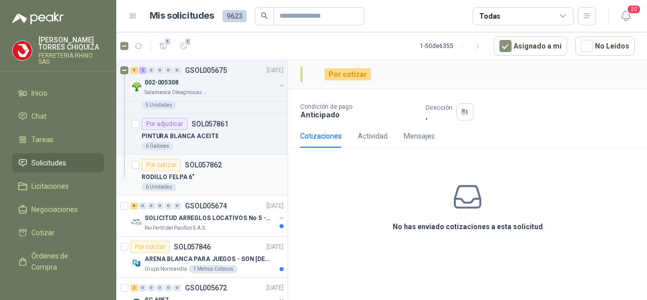
click at [198, 161] on p "SOL057862" at bounding box center [203, 164] width 37 height 7
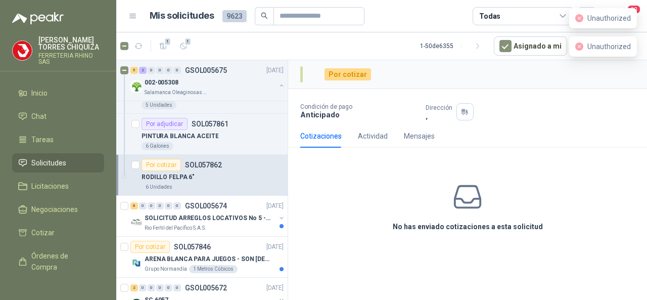
click at [52, 51] on div "[PERSON_NAME] FERRETERIA RHINO SAS" at bounding box center [71, 50] width 66 height 28
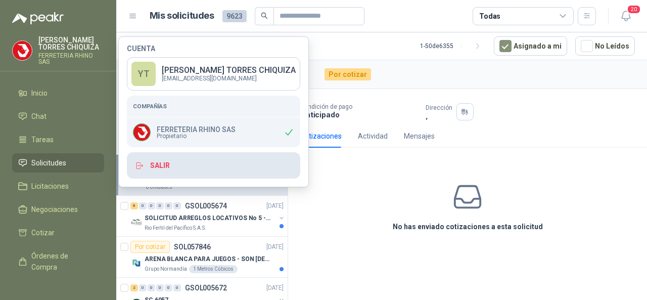
click at [166, 162] on button "Salir" at bounding box center [213, 165] width 173 height 26
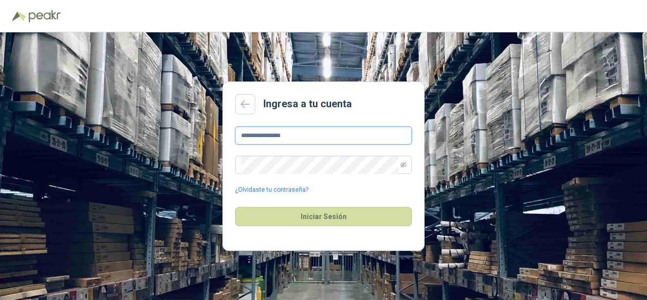
click at [301, 139] on input "**********" at bounding box center [323, 135] width 177 height 18
drag, startPoint x: 320, startPoint y: 219, endPoint x: 295, endPoint y: 174, distance: 51.4
click at [320, 218] on button "Iniciar Sesión" at bounding box center [323, 216] width 177 height 19
click at [298, 135] on input "**********" at bounding box center [323, 135] width 177 height 18
type input "*"
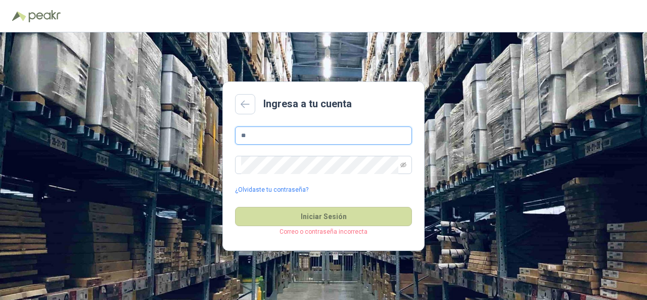
type input "**********"
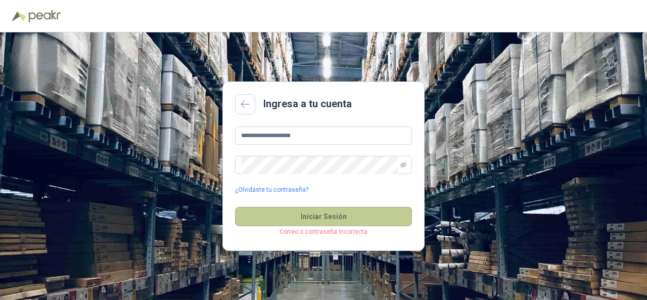
click at [331, 216] on button "Iniciar Sesión" at bounding box center [323, 216] width 177 height 19
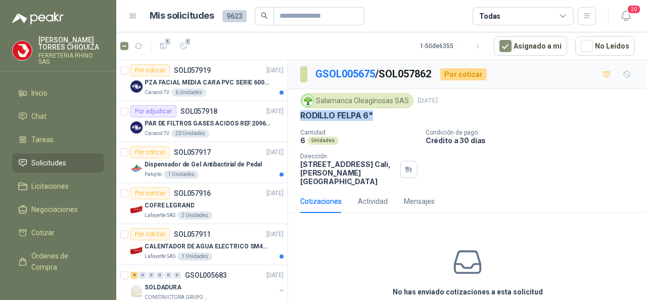
drag, startPoint x: 300, startPoint y: 112, endPoint x: 376, endPoint y: 118, distance: 76.5
click at [376, 118] on div "Salamanca Oleaginosas SAS [DATE] RODILLO FELPA 6" Cantidad 6 Unidades Condición…" at bounding box center [467, 139] width 359 height 101
copy p "RODILLO FELPA 6""
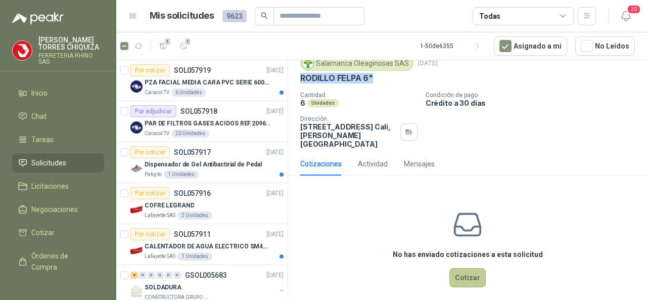
click at [457, 268] on button "Cotizar" at bounding box center [467, 277] width 36 height 19
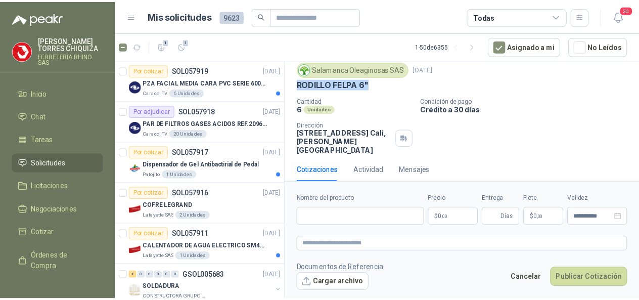
scroll to position [30, 0]
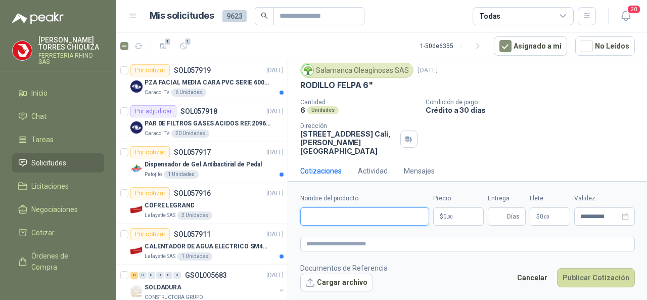
click at [327, 220] on input "Nombre del producto" at bounding box center [364, 216] width 129 height 18
paste input "**********"
type input "**********"
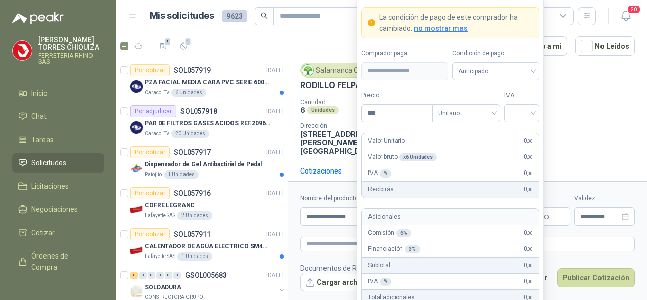
click at [461, 216] on body "[PERSON_NAME] FERRETERIA RHINO SAS Inicio Chat Tareas Solicitudes Licitaciones …" at bounding box center [323, 150] width 647 height 300
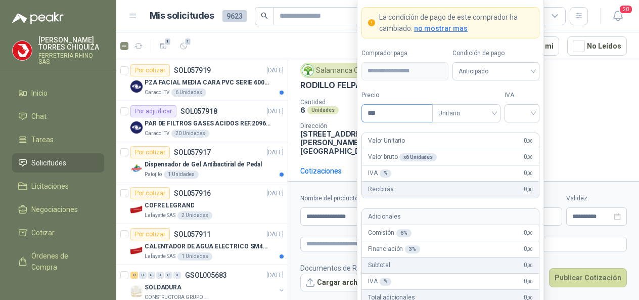
click at [400, 120] on input "***" at bounding box center [397, 113] width 70 height 17
click at [534, 109] on div at bounding box center [521, 113] width 35 height 18
type input "*******"
click at [516, 133] on div "19%" at bounding box center [521, 135] width 19 height 11
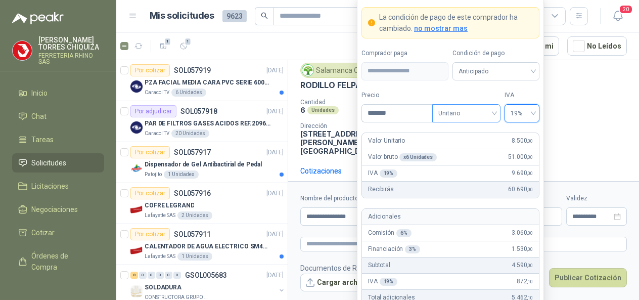
click at [494, 114] on span "Unitario" at bounding box center [466, 113] width 56 height 15
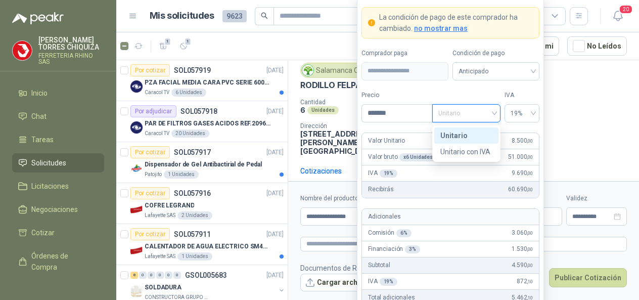
click at [455, 137] on div "Unitario" at bounding box center [466, 135] width 52 height 11
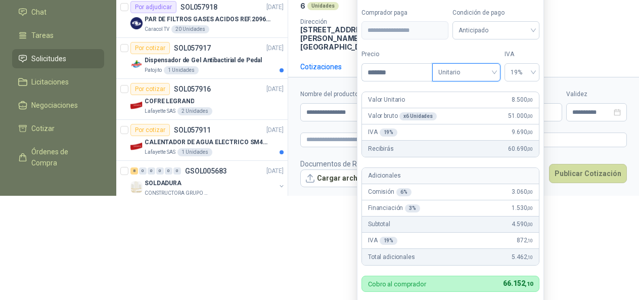
scroll to position [139, 0]
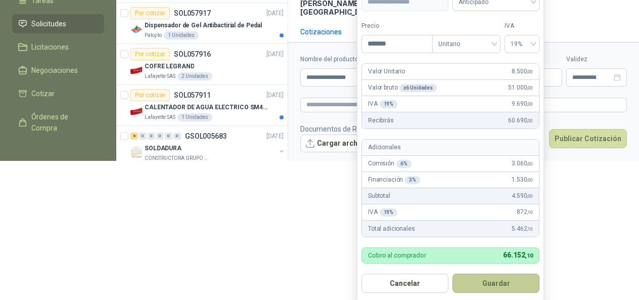
click at [479, 286] on button "Guardar" at bounding box center [495, 282] width 87 height 19
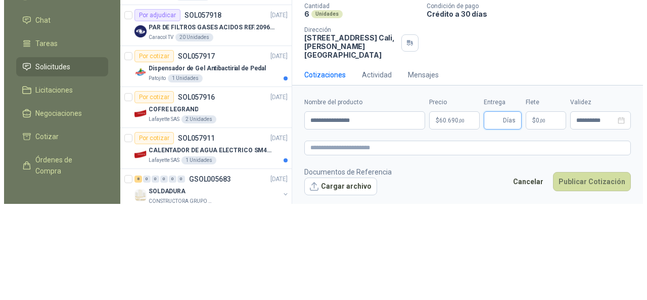
scroll to position [0, 0]
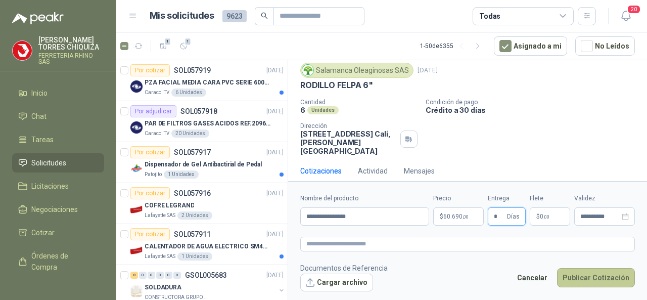
type input "*"
click at [581, 272] on button "Publicar Cotización" at bounding box center [596, 277] width 78 height 19
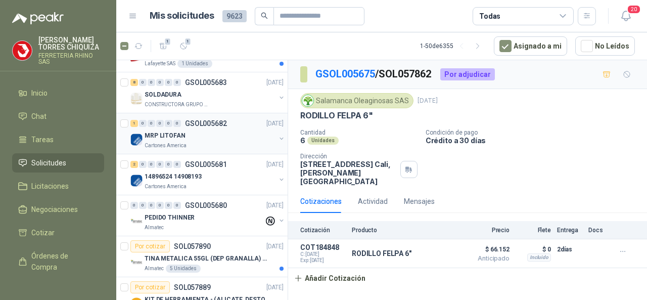
scroll to position [202, 0]
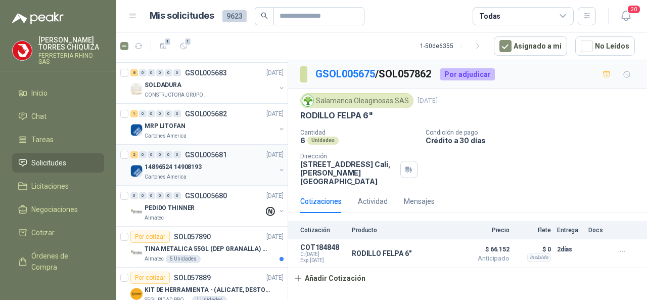
click at [199, 156] on p "GSOL005681" at bounding box center [206, 154] width 42 height 7
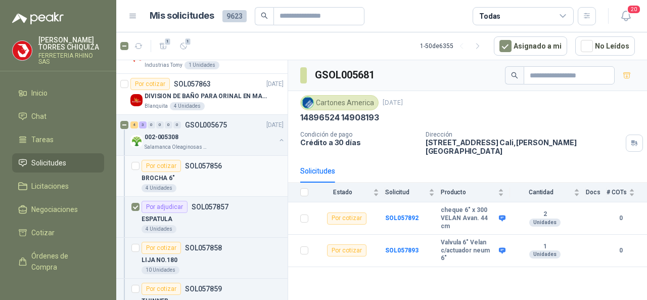
scroll to position [657, 0]
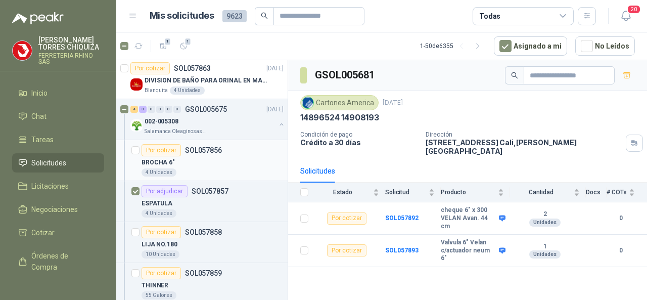
click at [188, 148] on p "SOL057856" at bounding box center [203, 150] width 37 height 7
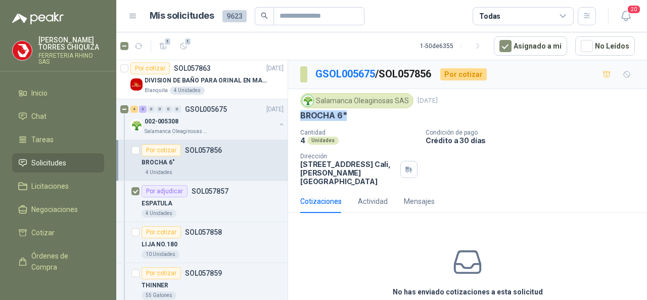
drag, startPoint x: 299, startPoint y: 116, endPoint x: 355, endPoint y: 118, distance: 56.1
click at [355, 118] on div "Salamanca Oleaginosas SAS [DATE] BROCHA 6" Cantidad 4 Unidades Condición de pag…" at bounding box center [467, 139] width 359 height 101
copy p "BROCHA 6""
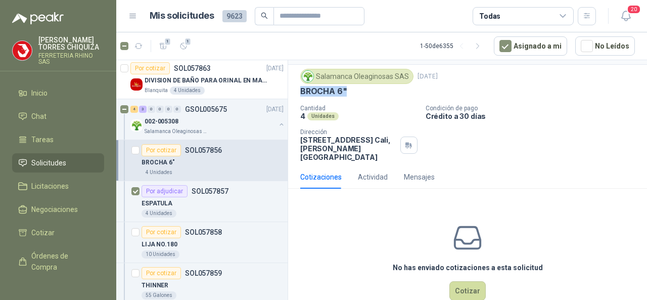
scroll to position [37, 0]
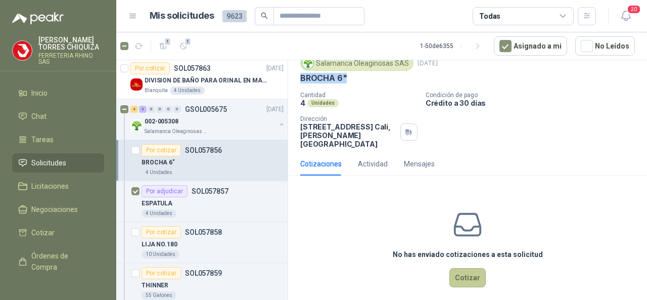
click at [458, 275] on button "Cotizar" at bounding box center [467, 277] width 36 height 19
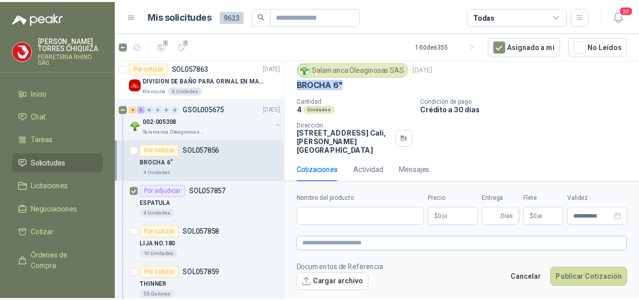
scroll to position [30, 0]
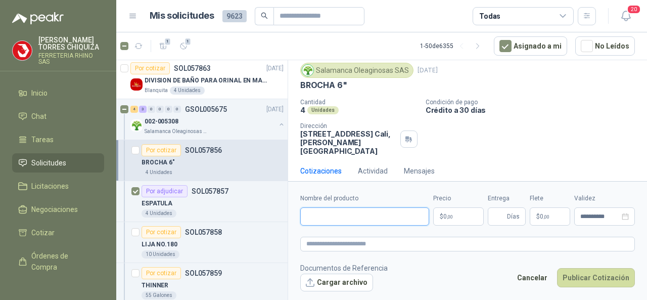
click at [337, 222] on input "Nombre del producto" at bounding box center [364, 216] width 129 height 18
paste input "*********"
type input "*********"
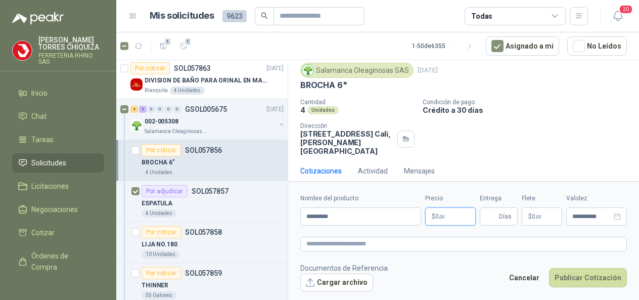
click at [446, 219] on body "[PERSON_NAME] FERRETERIA RHINO SAS Inicio Chat Tareas Solicitudes Licitaciones …" at bounding box center [319, 150] width 639 height 300
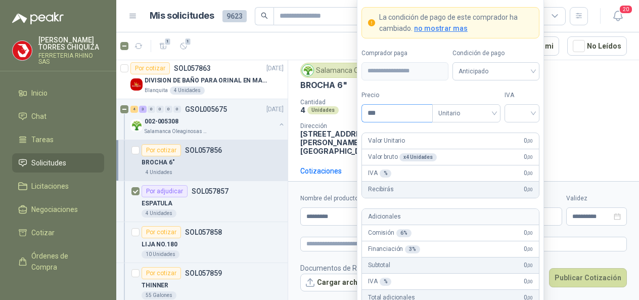
click at [391, 117] on input "***" at bounding box center [397, 113] width 70 height 17
type input "********"
click at [529, 116] on input "search" at bounding box center [521, 112] width 23 height 15
click at [518, 130] on div "19%" at bounding box center [521, 135] width 19 height 11
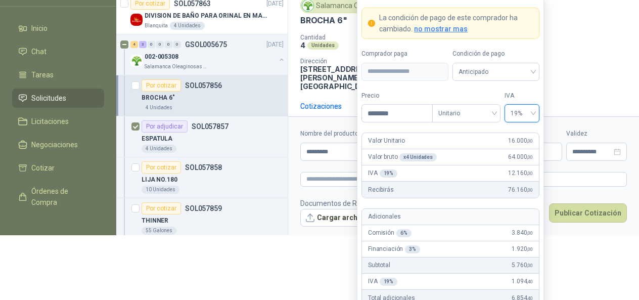
scroll to position [91, 0]
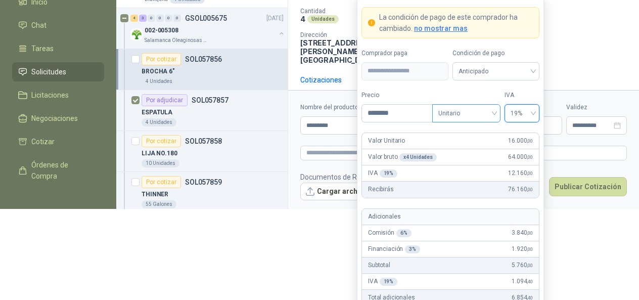
click at [496, 111] on div "Unitario" at bounding box center [466, 113] width 68 height 18
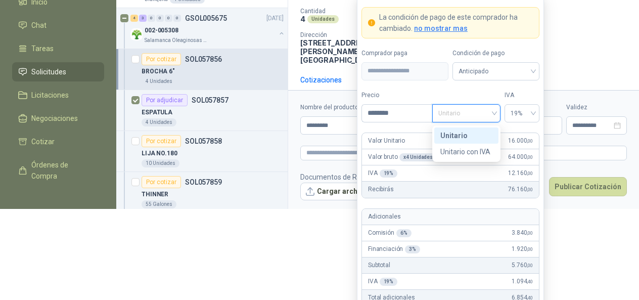
drag, startPoint x: 451, startPoint y: 138, endPoint x: 461, endPoint y: 160, distance: 24.0
click at [451, 137] on div "Unitario" at bounding box center [466, 135] width 52 height 11
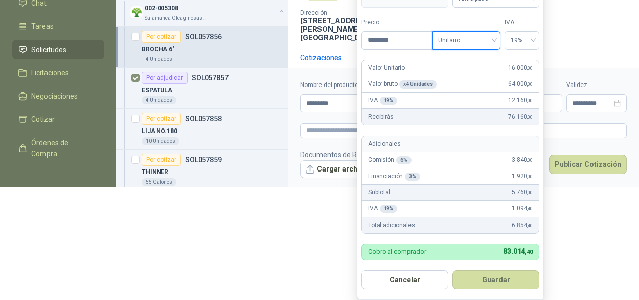
scroll to position [116, 0]
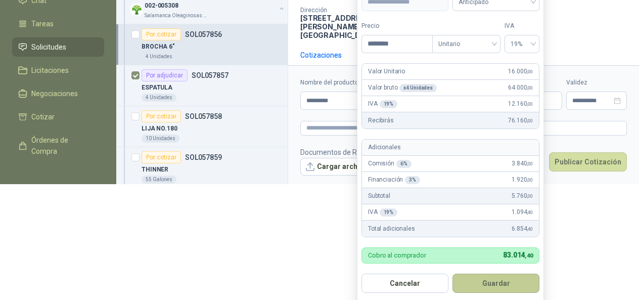
click at [491, 283] on button "Guardar" at bounding box center [495, 282] width 87 height 19
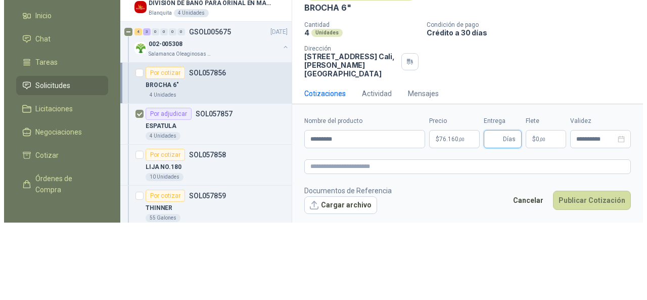
scroll to position [0, 0]
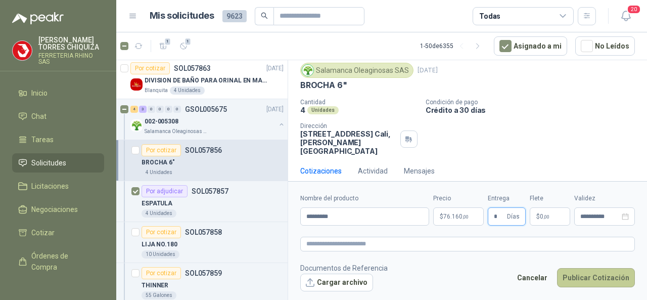
type input "*"
click at [585, 272] on button "Publicar Cotización" at bounding box center [596, 277] width 78 height 19
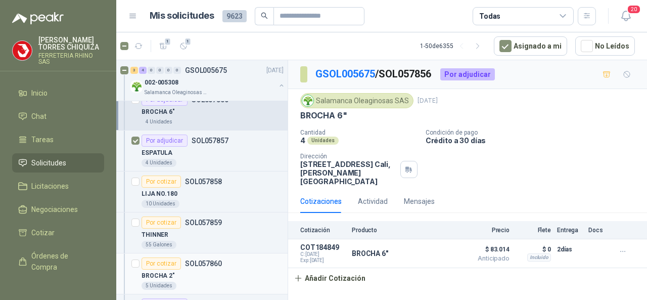
scroll to position [758, 0]
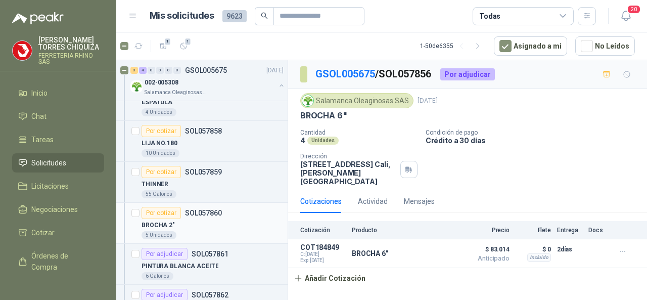
click at [207, 211] on p "SOL057860" at bounding box center [203, 212] width 37 height 7
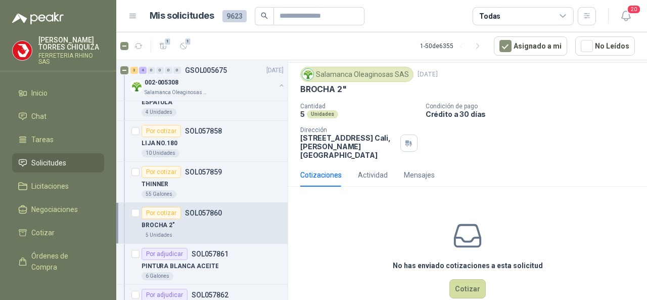
scroll to position [37, 0]
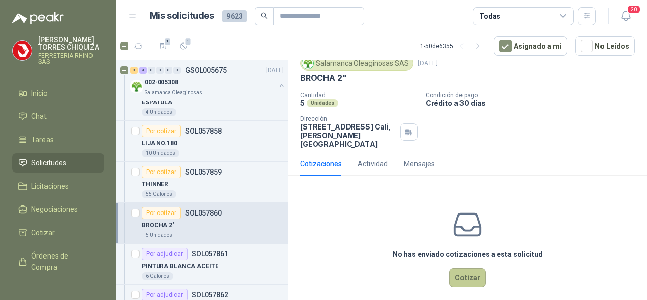
click at [450, 271] on button "Cotizar" at bounding box center [467, 277] width 36 height 19
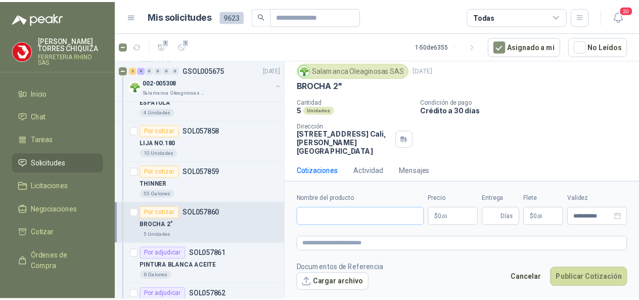
scroll to position [30, 0]
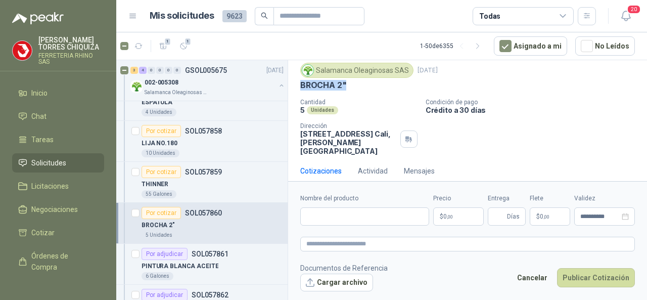
drag, startPoint x: 301, startPoint y: 81, endPoint x: 346, endPoint y: 86, distance: 45.2
click at [346, 86] on div "BROCHA 2"" at bounding box center [467, 85] width 334 height 11
copy p "BROCHA 2""
click at [331, 211] on input "Nombre del producto" at bounding box center [364, 216] width 129 height 18
paste input "*********"
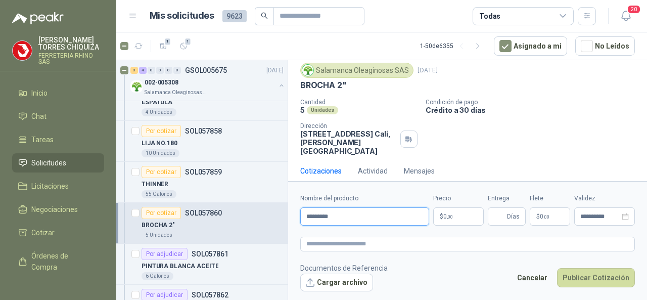
type input "*********"
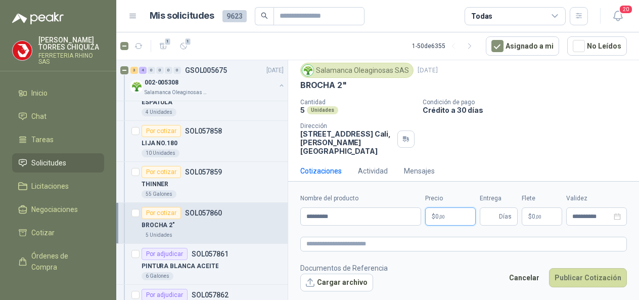
click at [459, 217] on body "[PERSON_NAME] FERRETERIA RHINO SAS Inicio Chat Tareas Solicitudes Licitaciones …" at bounding box center [319, 150] width 639 height 300
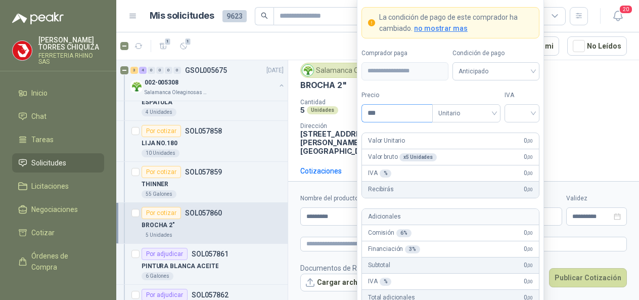
click at [390, 117] on input "***" at bounding box center [397, 113] width 70 height 17
type input "*******"
click at [529, 114] on input "search" at bounding box center [521, 112] width 23 height 15
click at [523, 134] on div "19%" at bounding box center [521, 135] width 19 height 11
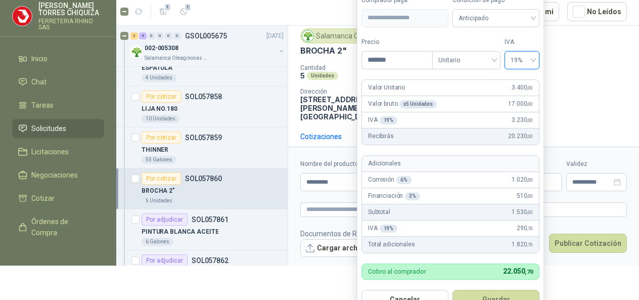
scroll to position [51, 0]
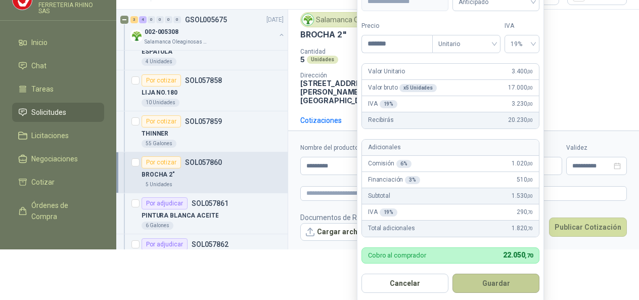
click at [476, 285] on button "Guardar" at bounding box center [495, 282] width 87 height 19
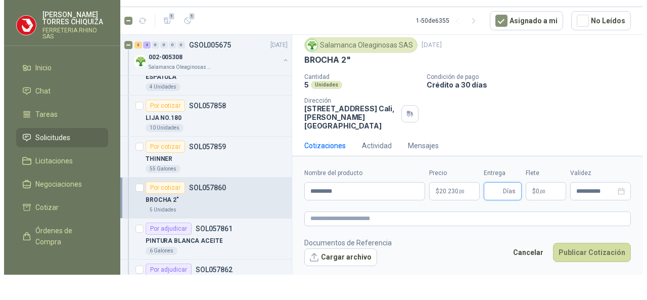
scroll to position [0, 0]
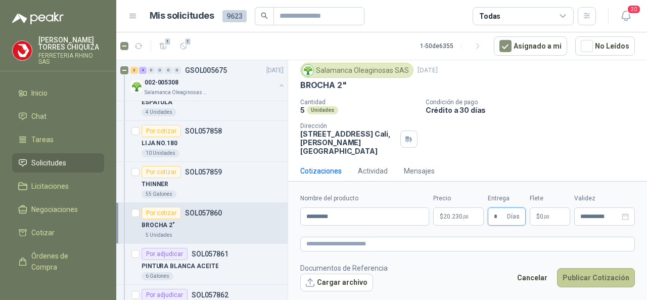
type input "*"
click at [589, 281] on button "Publicar Cotización" at bounding box center [596, 277] width 78 height 19
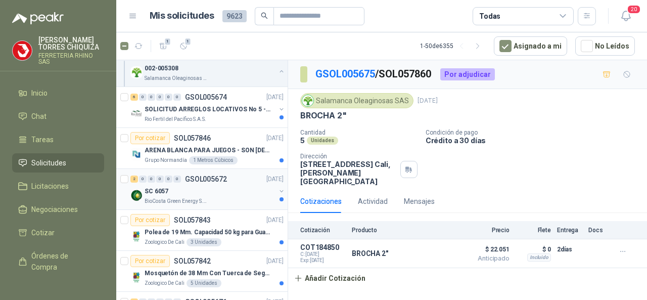
scroll to position [1010, 0]
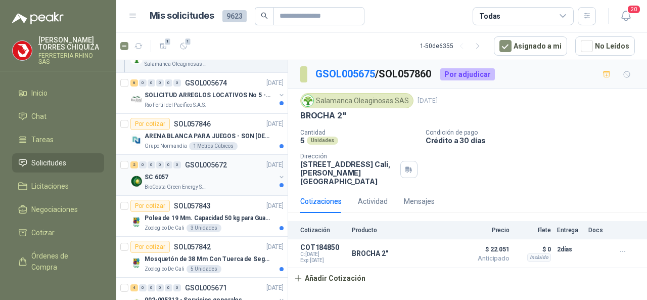
click at [210, 161] on p "GSOL005672" at bounding box center [206, 164] width 42 height 7
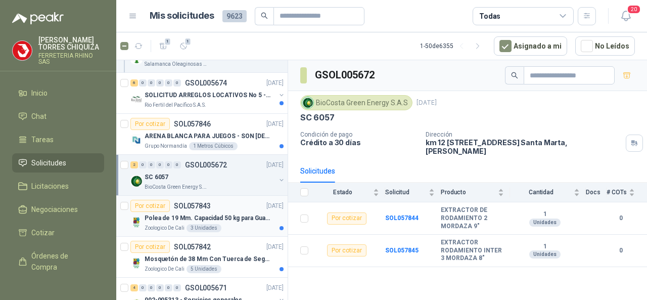
click at [187, 203] on p "SOL057843" at bounding box center [192, 205] width 37 height 7
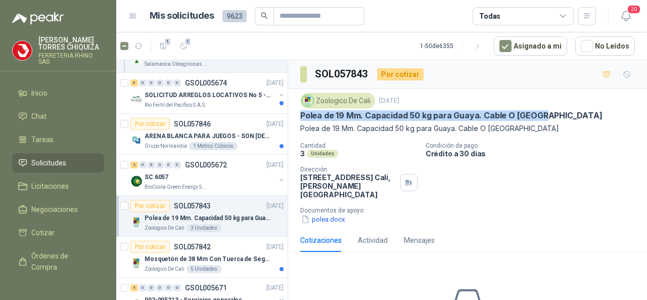
drag, startPoint x: 300, startPoint y: 118, endPoint x: 544, endPoint y: 117, distance: 244.0
click at [544, 117] on div "Zoologico De Cali [DATE] Polea de 19 Mm. Capacidad 50 kg para Guaya. Cable O Cu…" at bounding box center [467, 158] width 359 height 139
copy p "Polea de 19 Mm. Capacidad 50 kg para Guaya. Cable O [GEOGRAPHIC_DATA]"
